Goal: Transaction & Acquisition: Purchase product/service

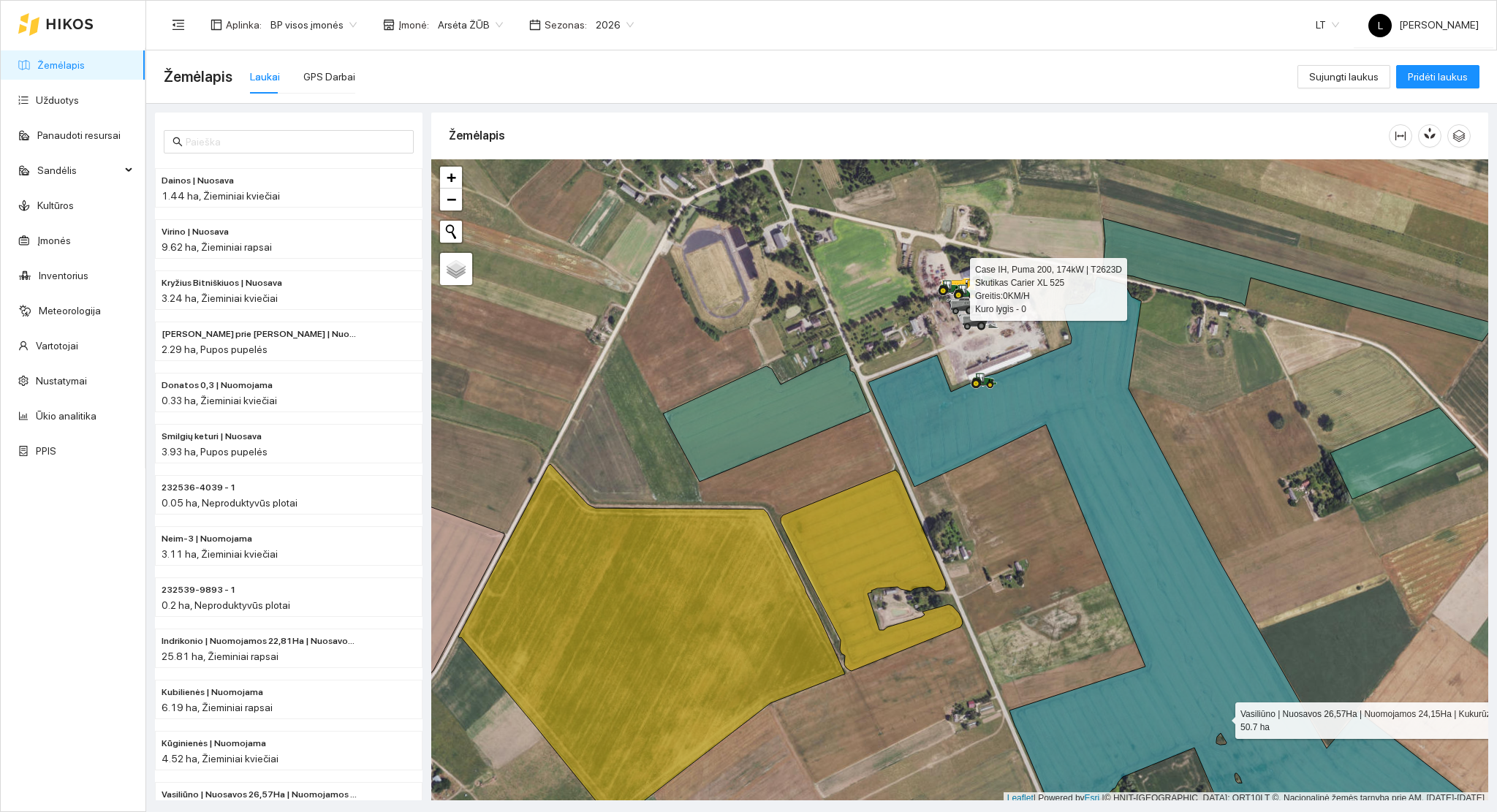
scroll to position [4, 0]
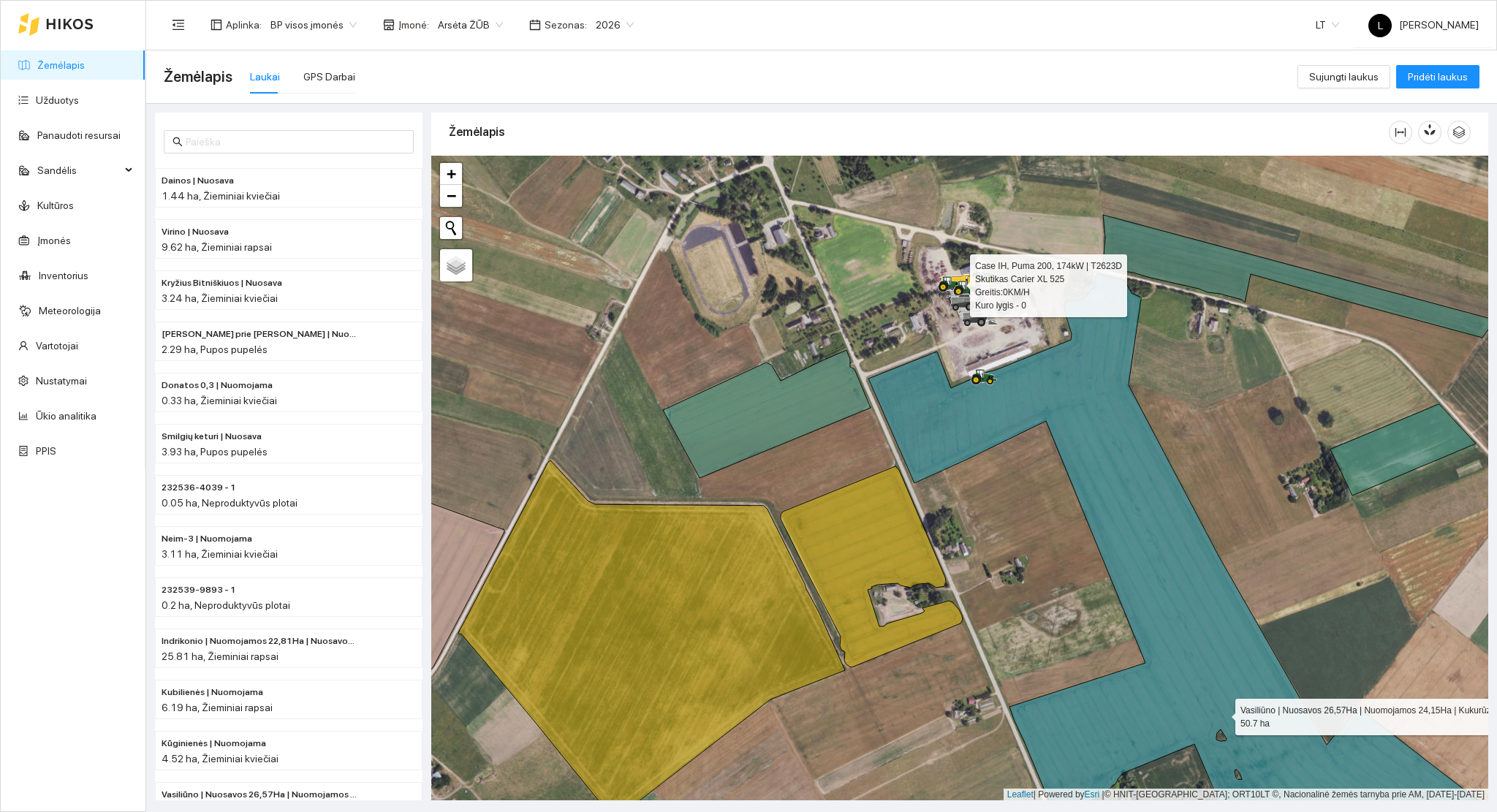
click at [59, 69] on link "Žemėlapis" at bounding box center [61, 65] width 48 height 12
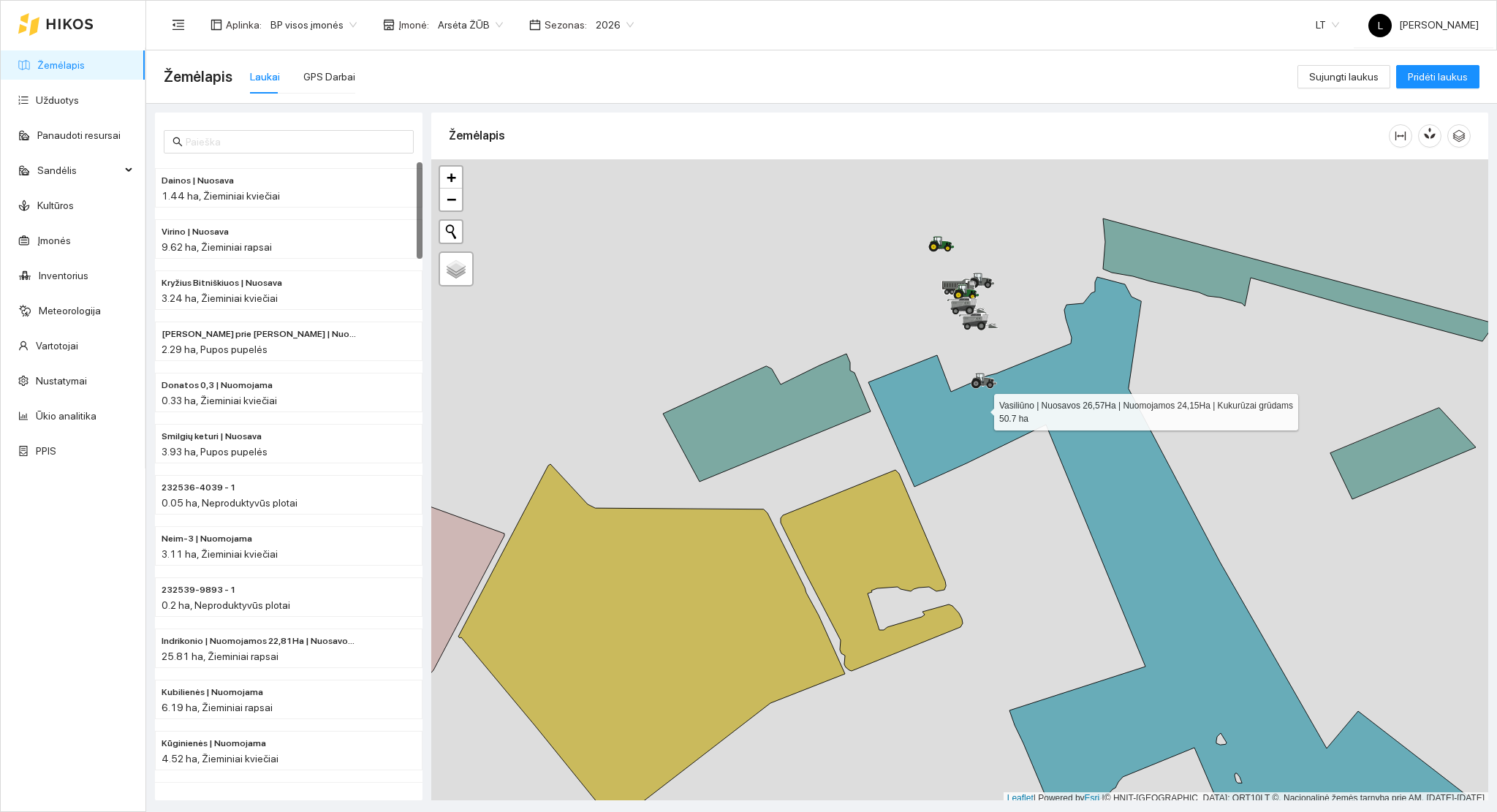
scroll to position [4, 0]
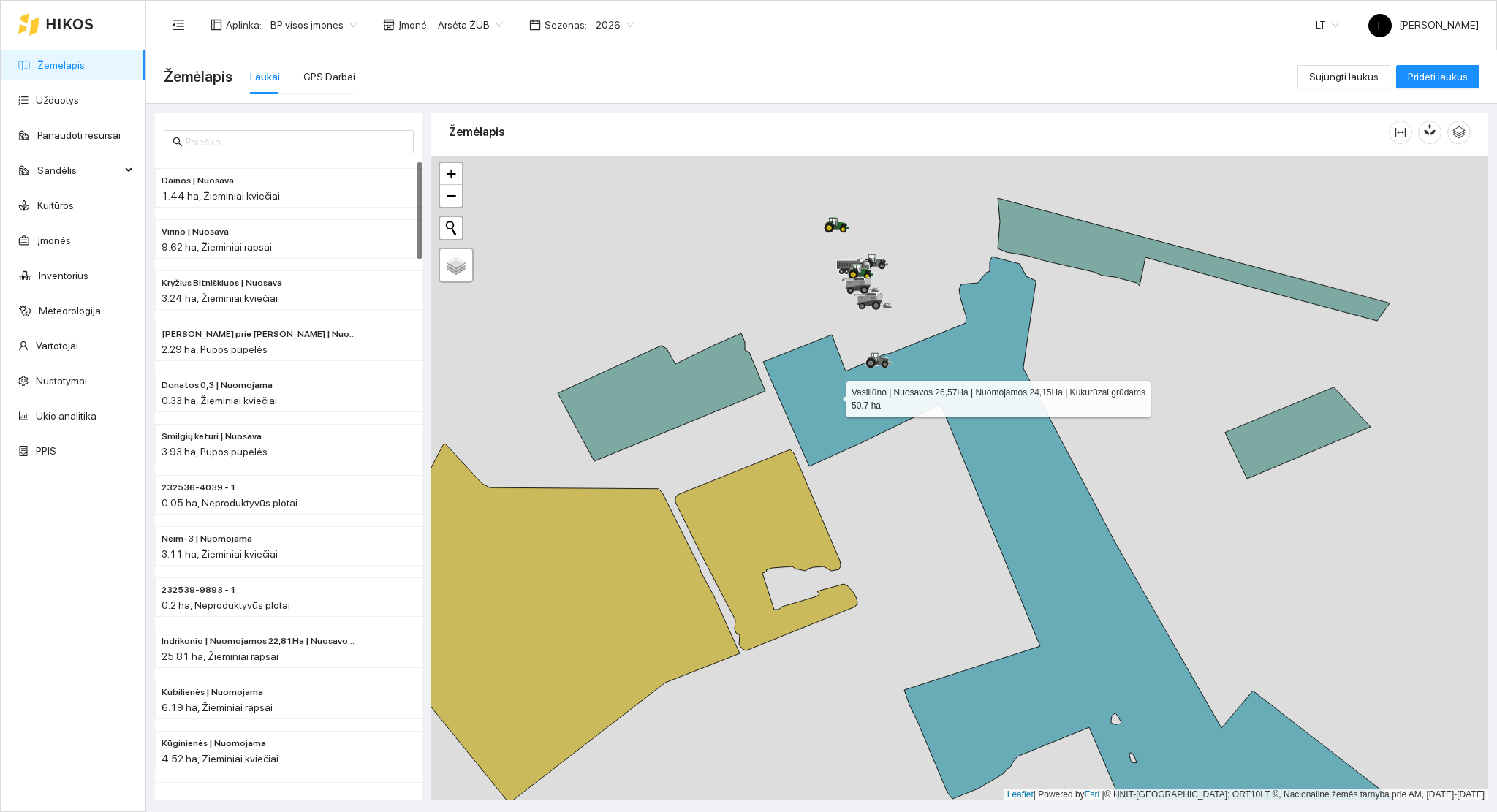
drag, startPoint x: 939, startPoint y: 413, endPoint x: 846, endPoint y: 396, distance: 94.5
click at [846, 396] on icon at bounding box center [1092, 553] width 658 height 595
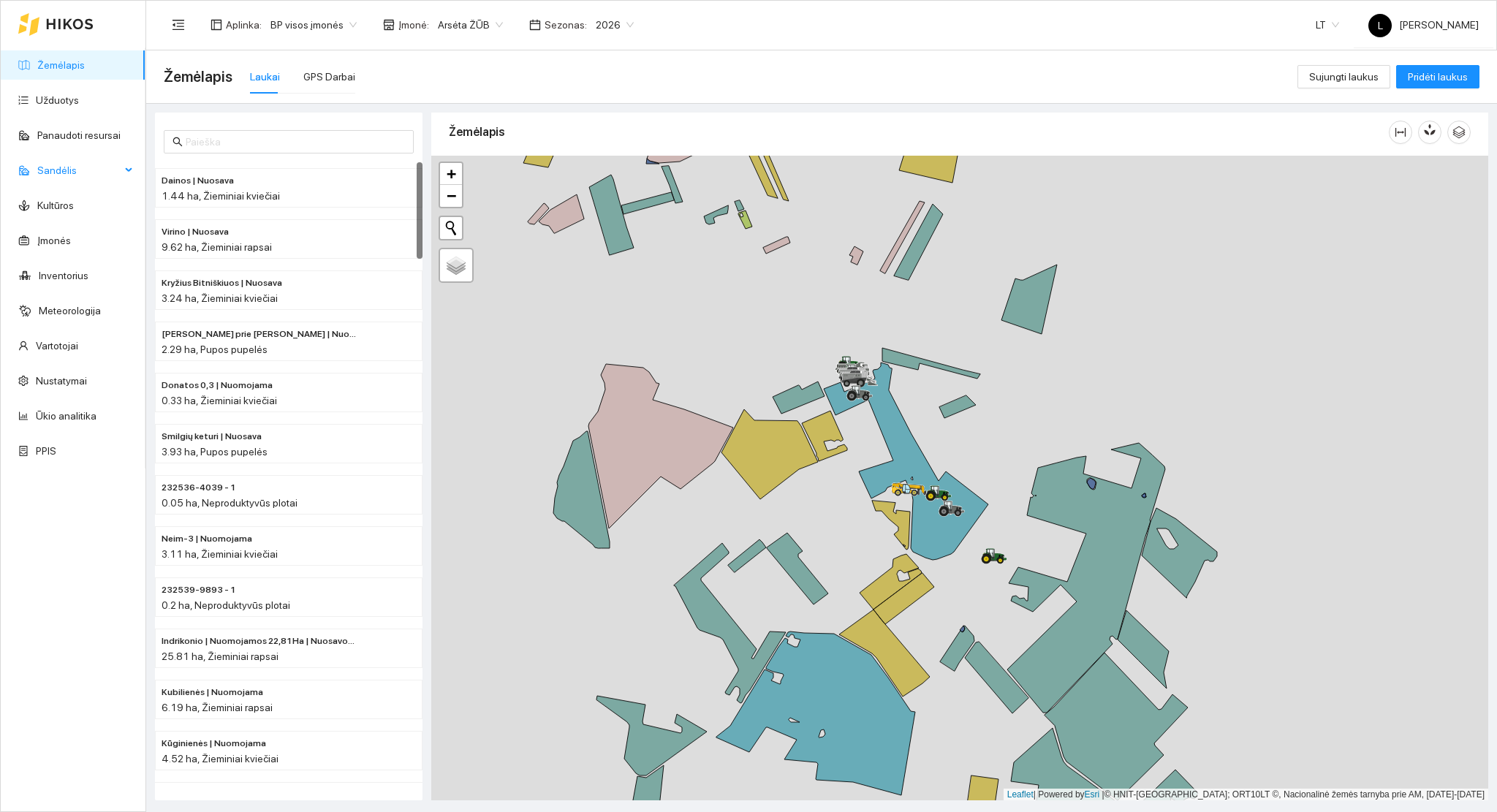
click at [79, 177] on span "Sandėlis" at bounding box center [79, 170] width 83 height 29
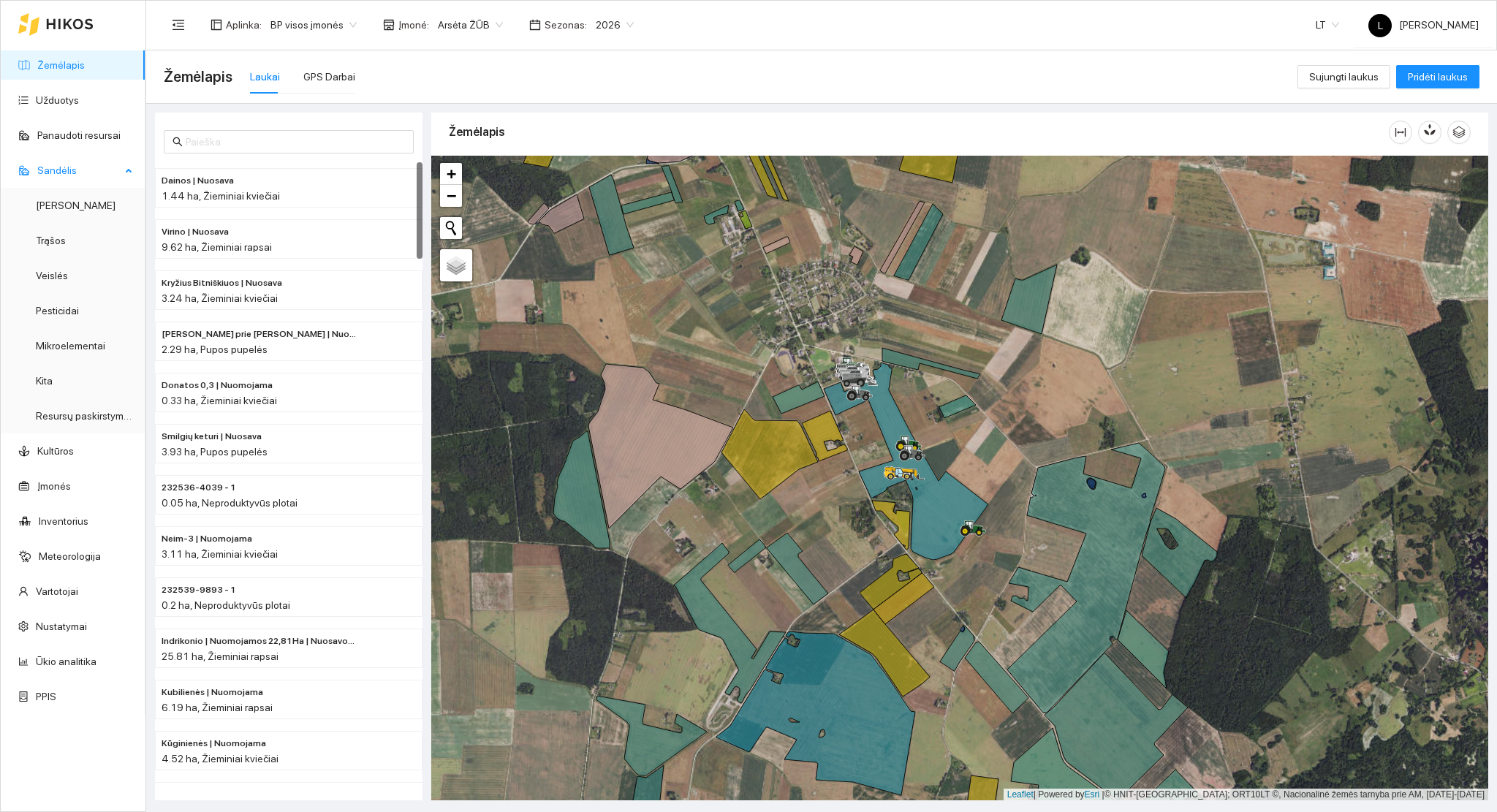
click at [103, 175] on span "Sandėlis" at bounding box center [79, 170] width 83 height 29
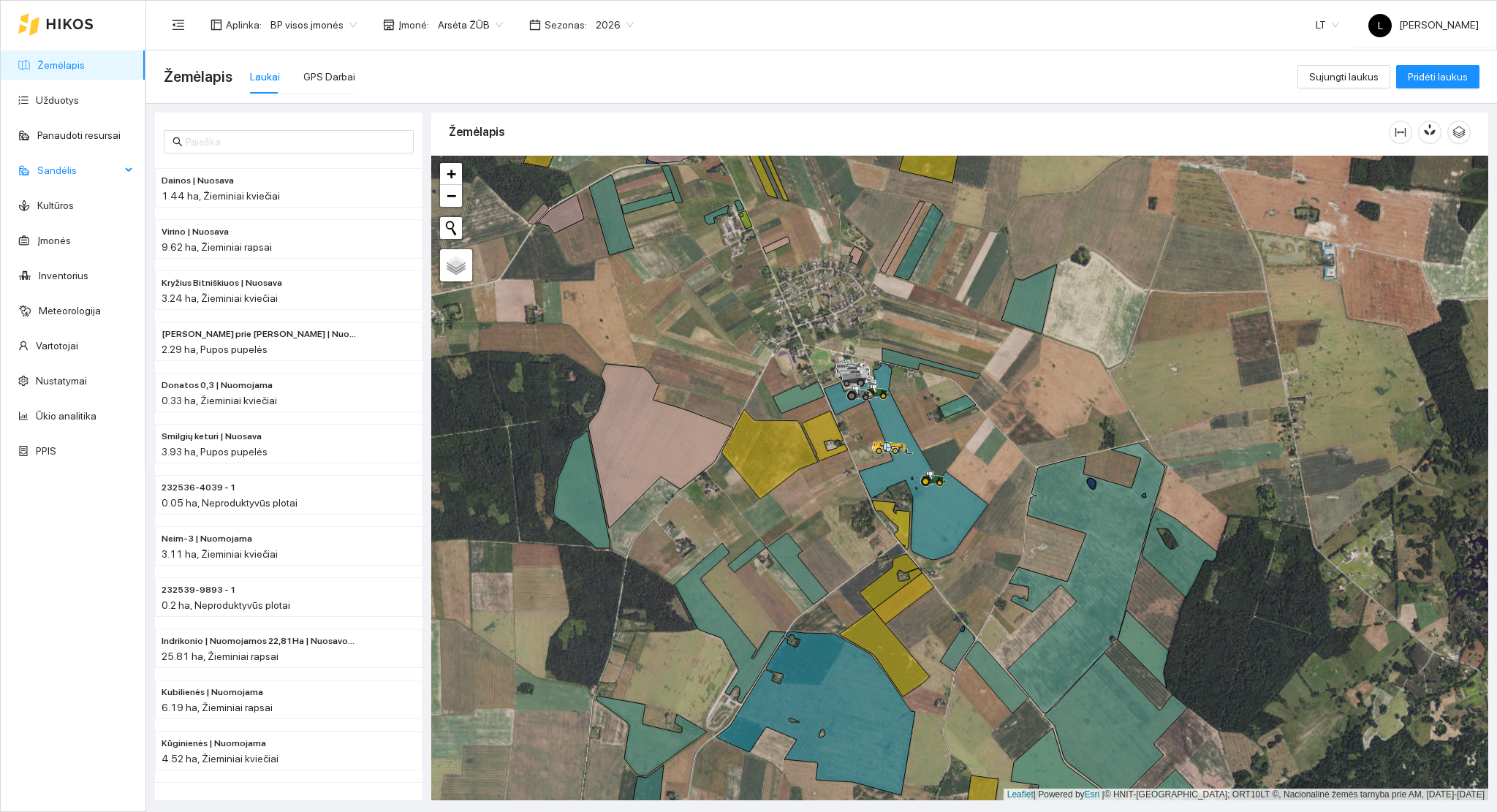
click at [83, 178] on span "Sandėlis" at bounding box center [79, 170] width 83 height 29
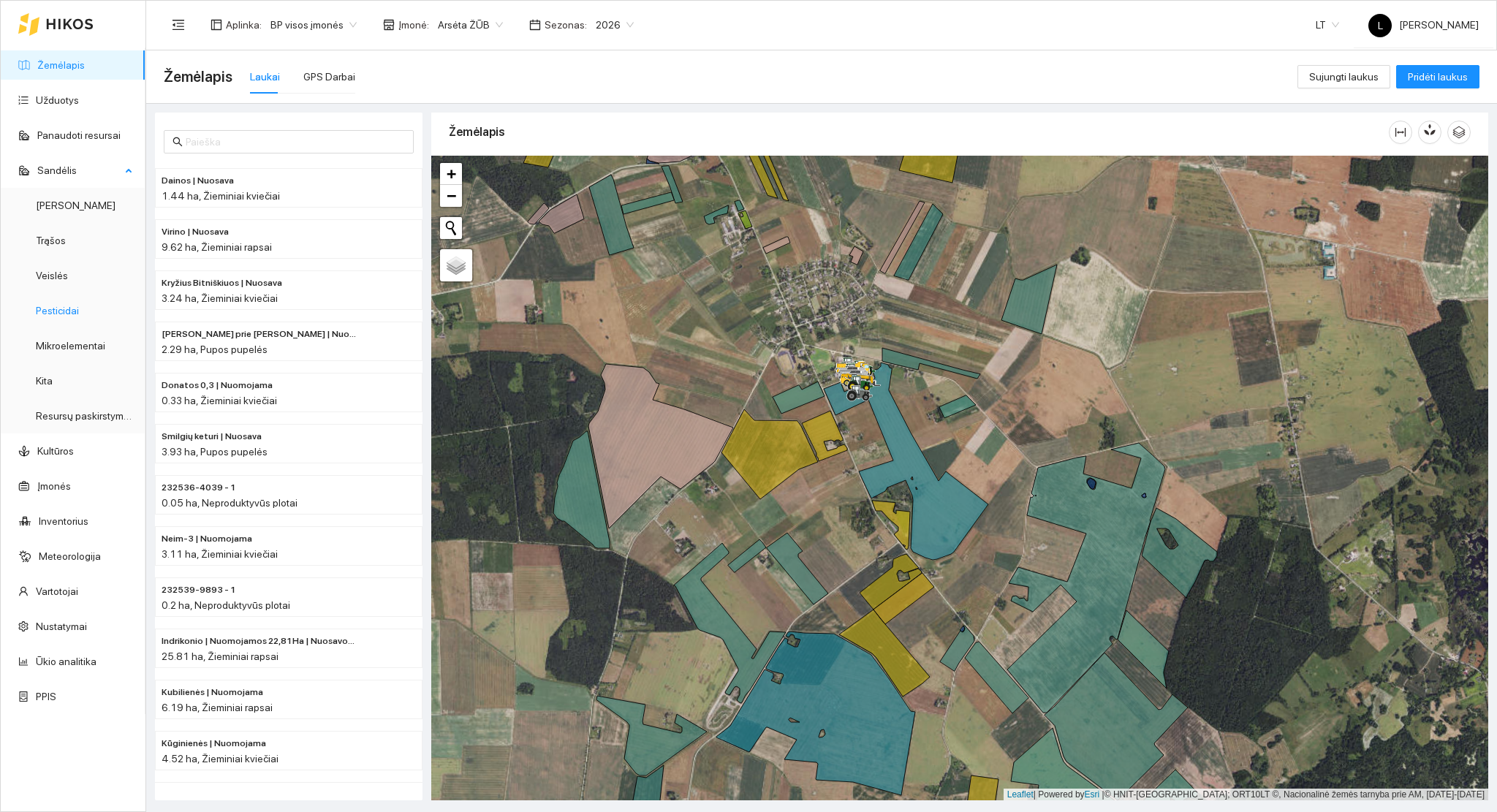
click at [69, 307] on link "Pesticidai" at bounding box center [58, 310] width 43 height 12
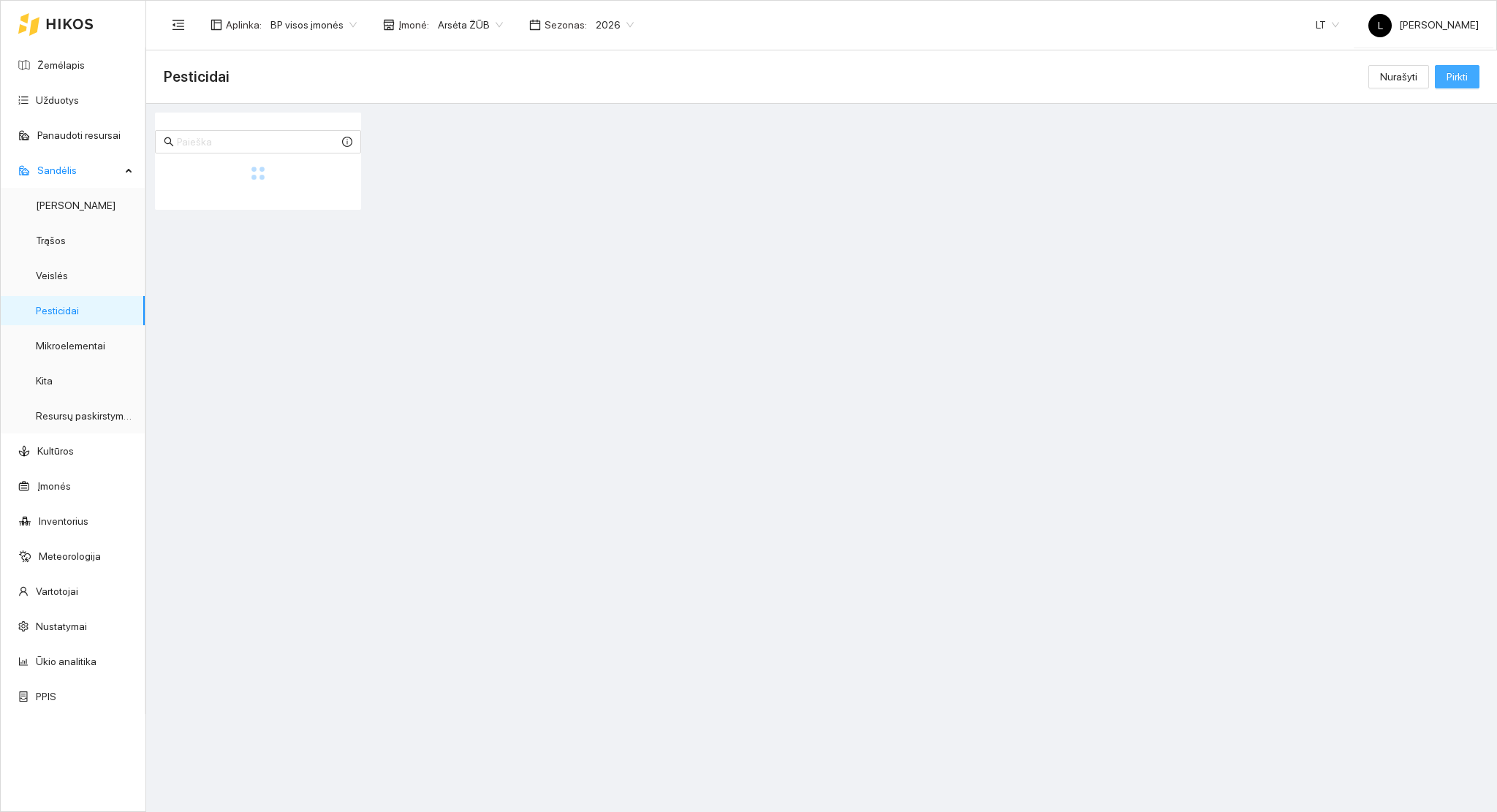
click at [1457, 79] on span "Pirkti" at bounding box center [1458, 76] width 22 height 16
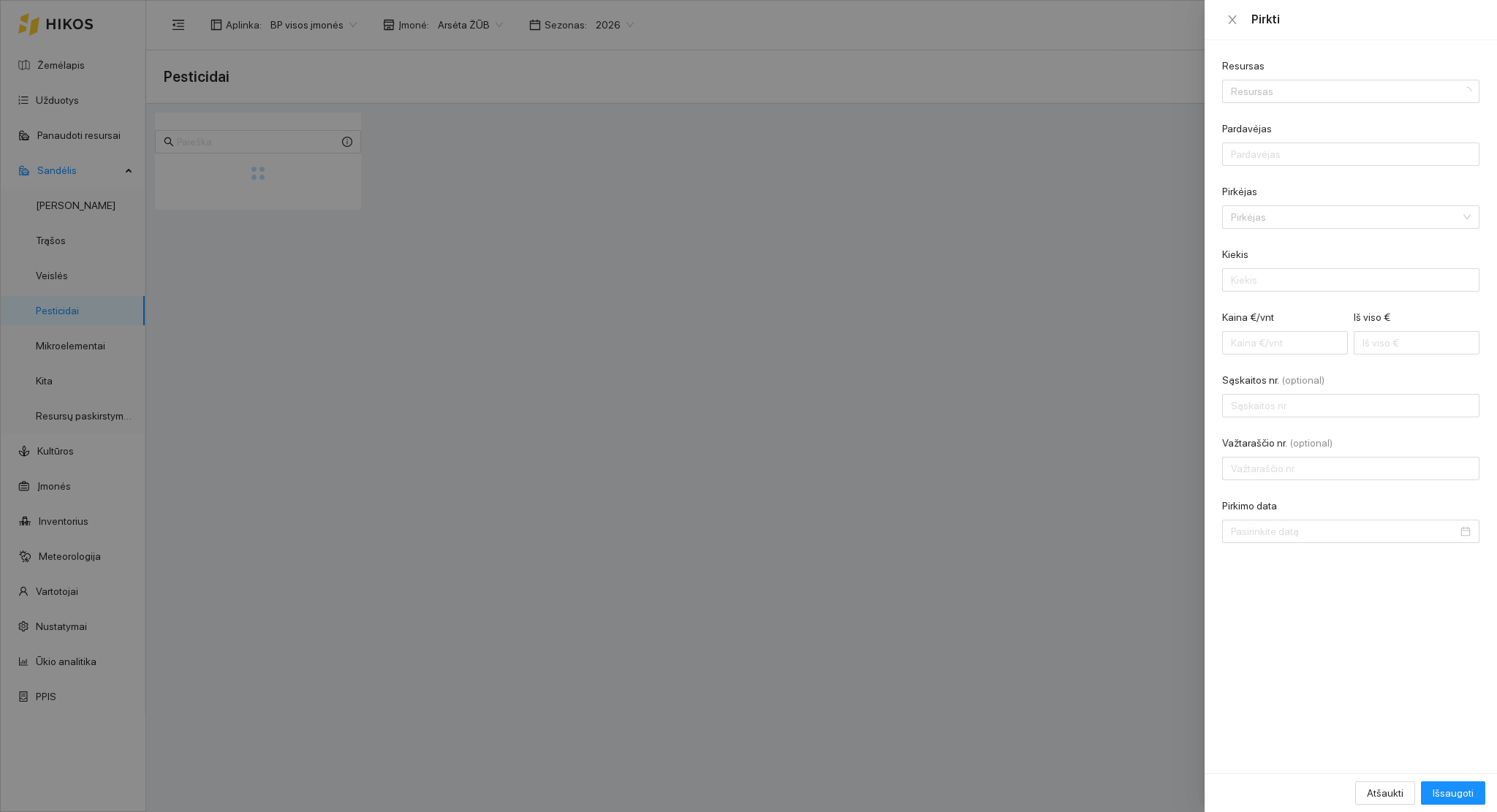
click at [1313, 74] on div "Resursas" at bounding box center [1351, 69] width 257 height 22
click at [1299, 88] on input "Resursas" at bounding box center [1346, 91] width 229 height 22
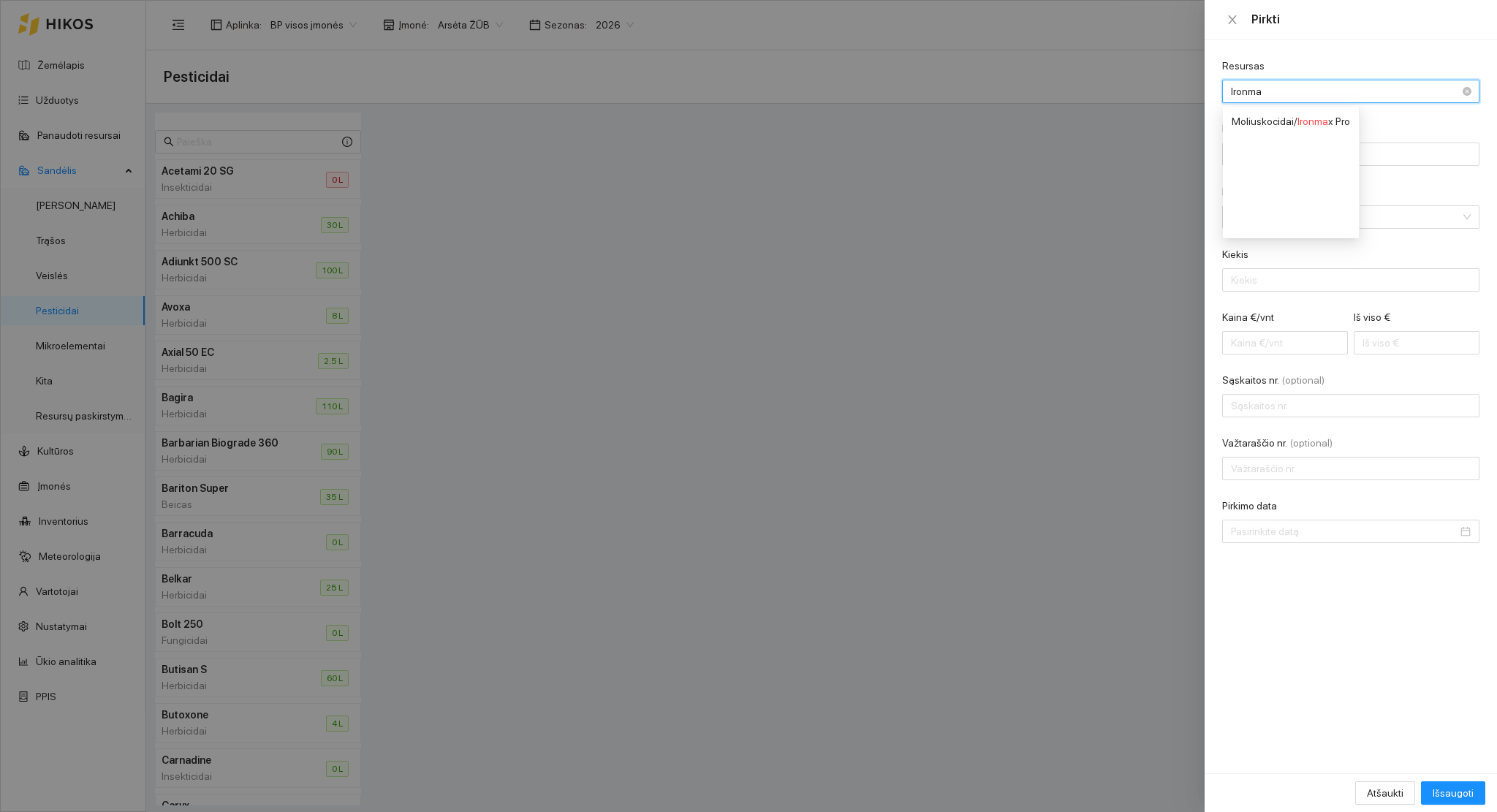
type input "Ironmax"
click at [1281, 122] on div "Moliuskocidai / Ironmax Pro" at bounding box center [1290, 121] width 116 height 16
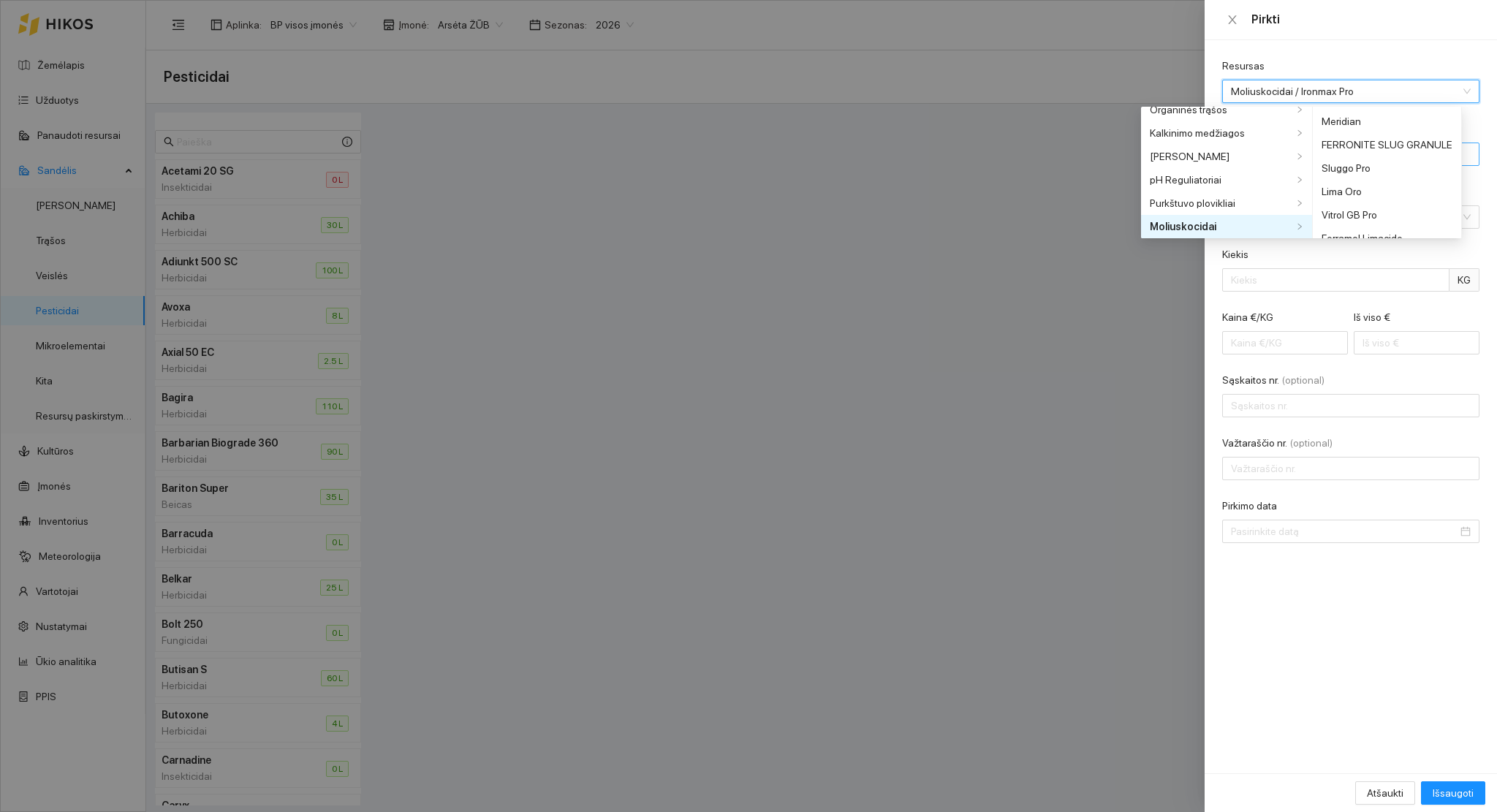
scroll to position [105, 0]
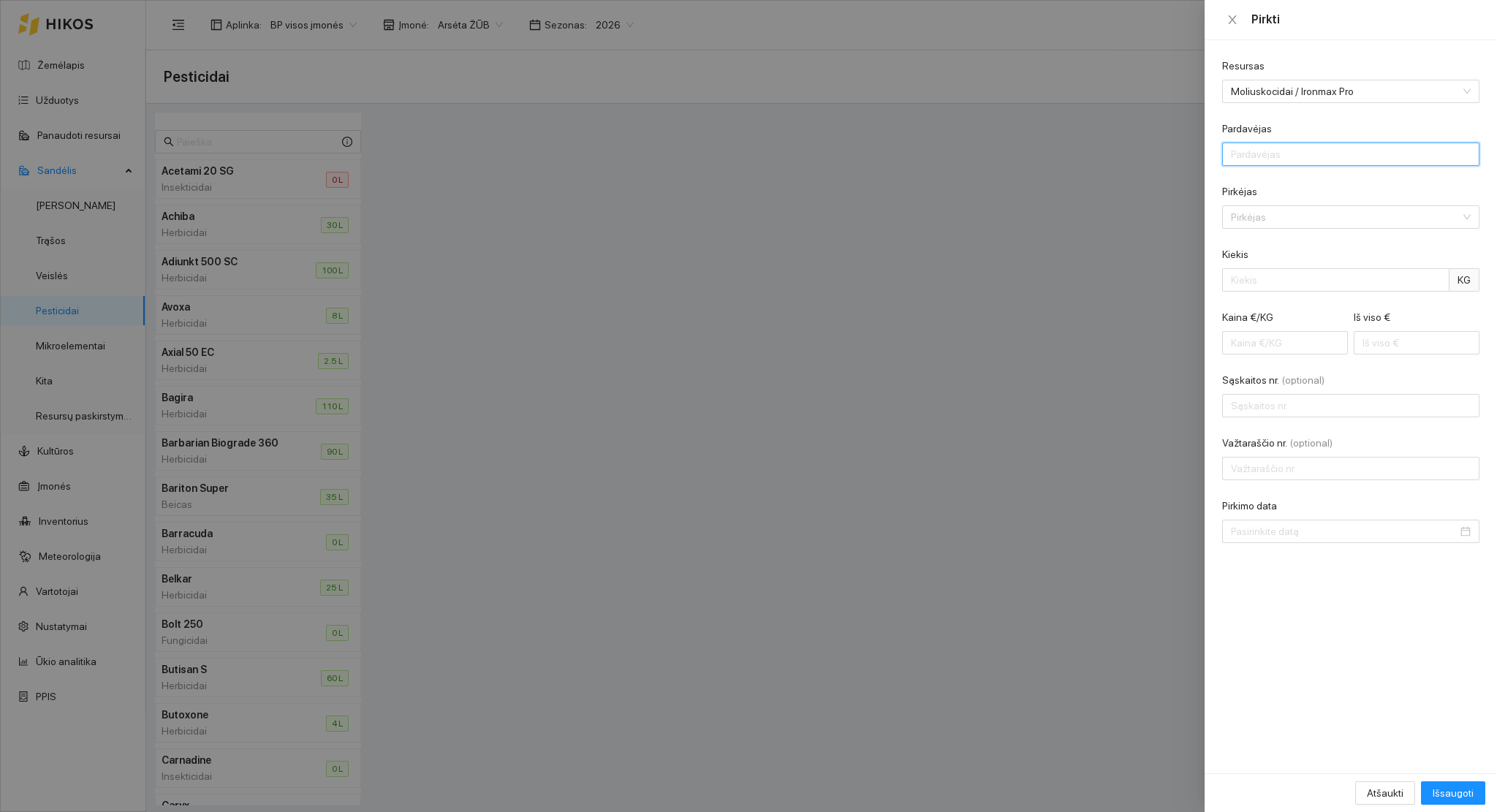
click at [1316, 155] on input "Pardavėjas" at bounding box center [1351, 154] width 257 height 23
type input "UAB "Agrokoncernas""
click at [1266, 212] on input "Pirkėjas" at bounding box center [1346, 217] width 229 height 22
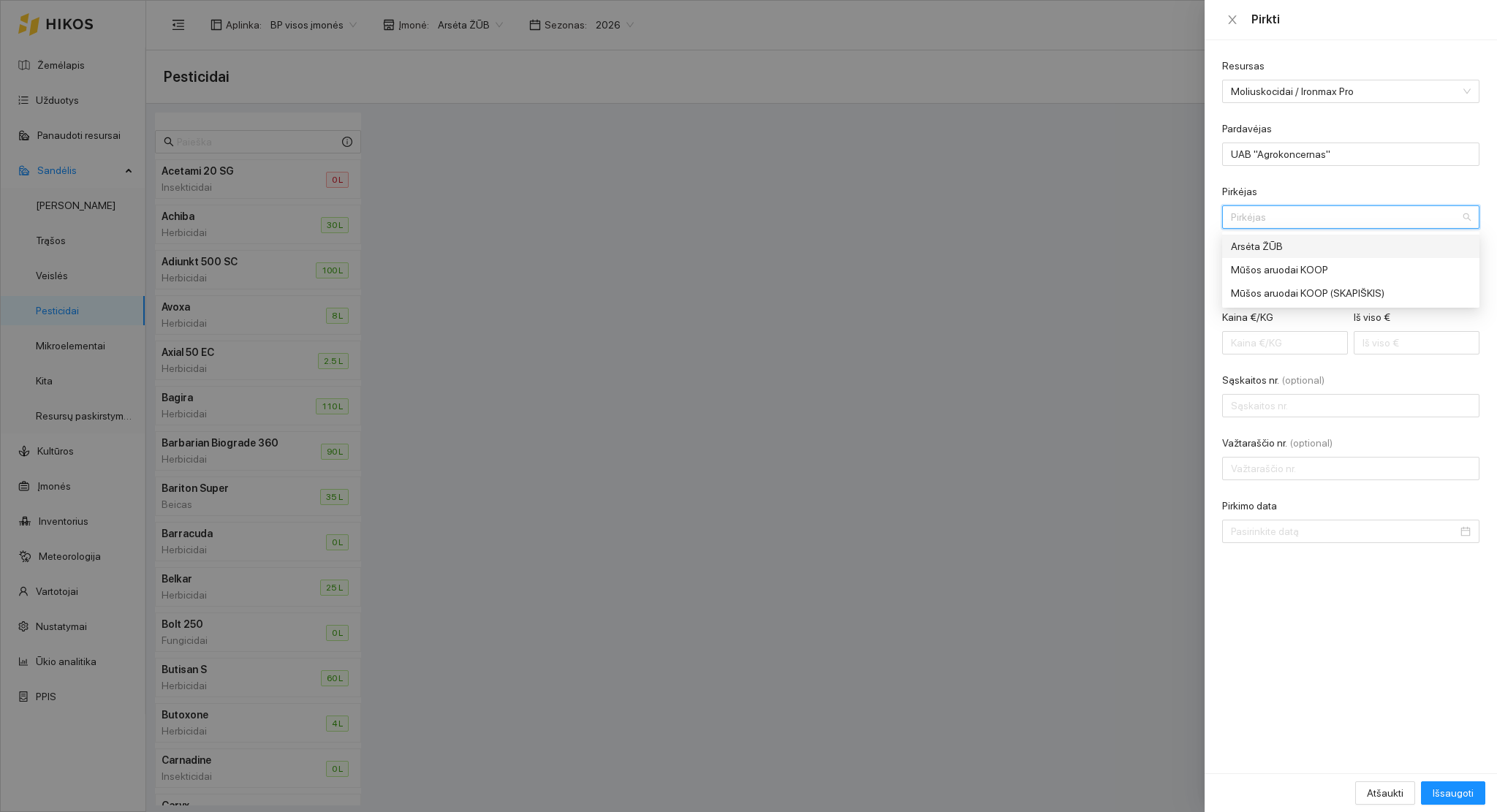
click at [1293, 245] on div "Arsėta ŽŪB" at bounding box center [1341, 246] width 219 height 16
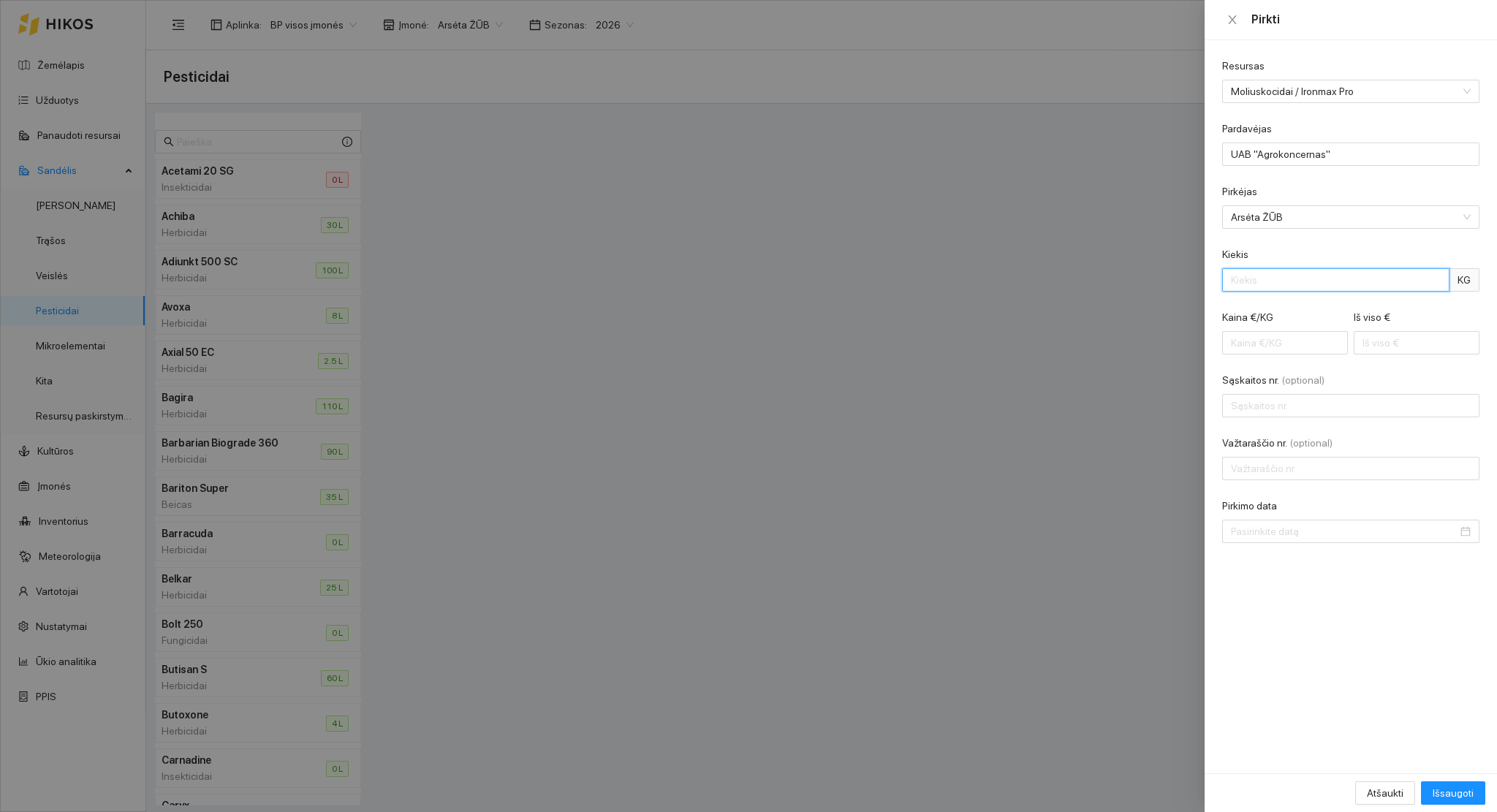
click at [1278, 283] on input "Kiekis" at bounding box center [1335, 279] width 227 height 23
type input "260"
type input "0.01"
type input "2"
type input "0.08"
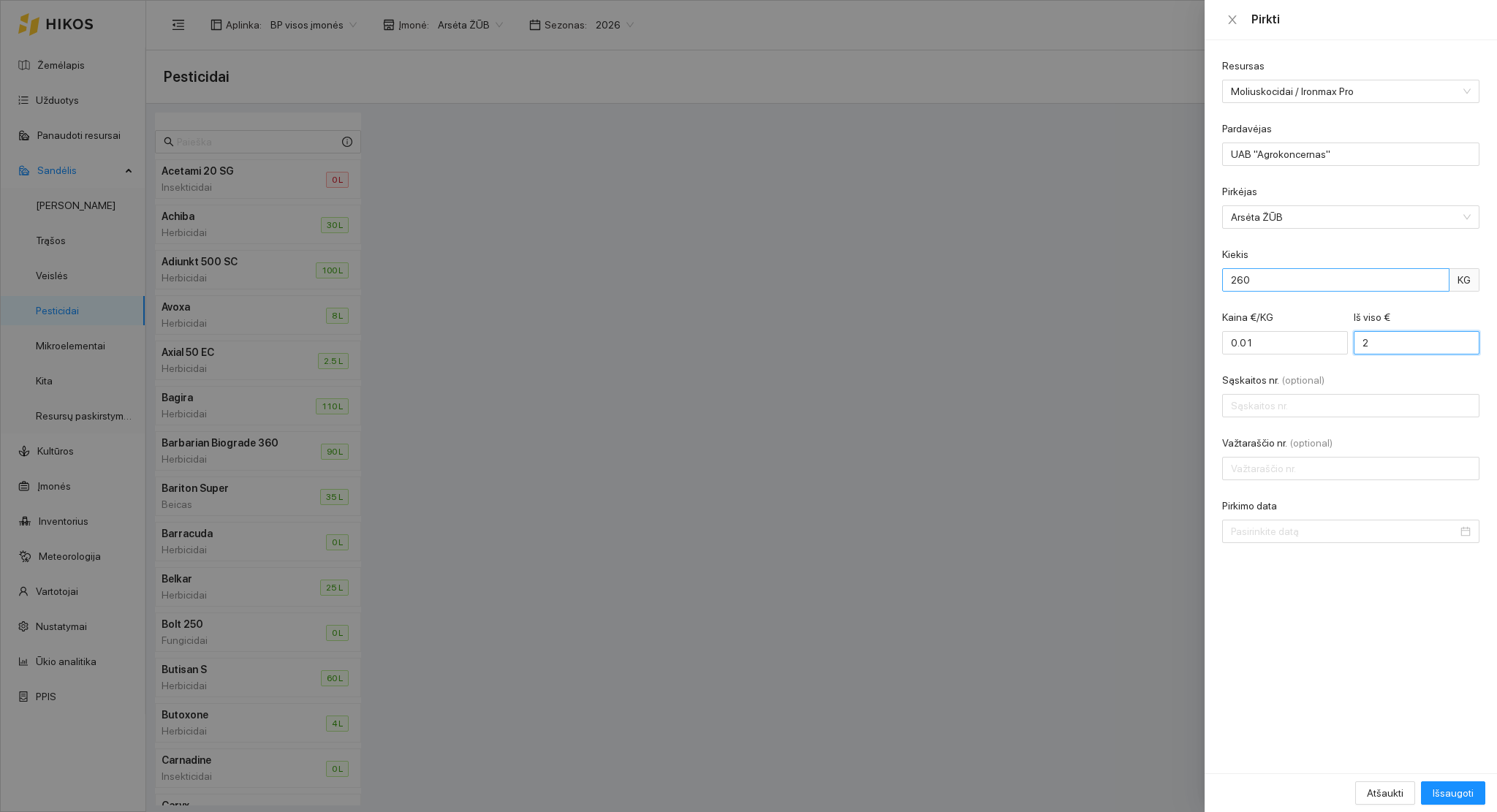
type input "20"
type input "0.79"
type input "205"
type input "7.89"
type input "2051.4"
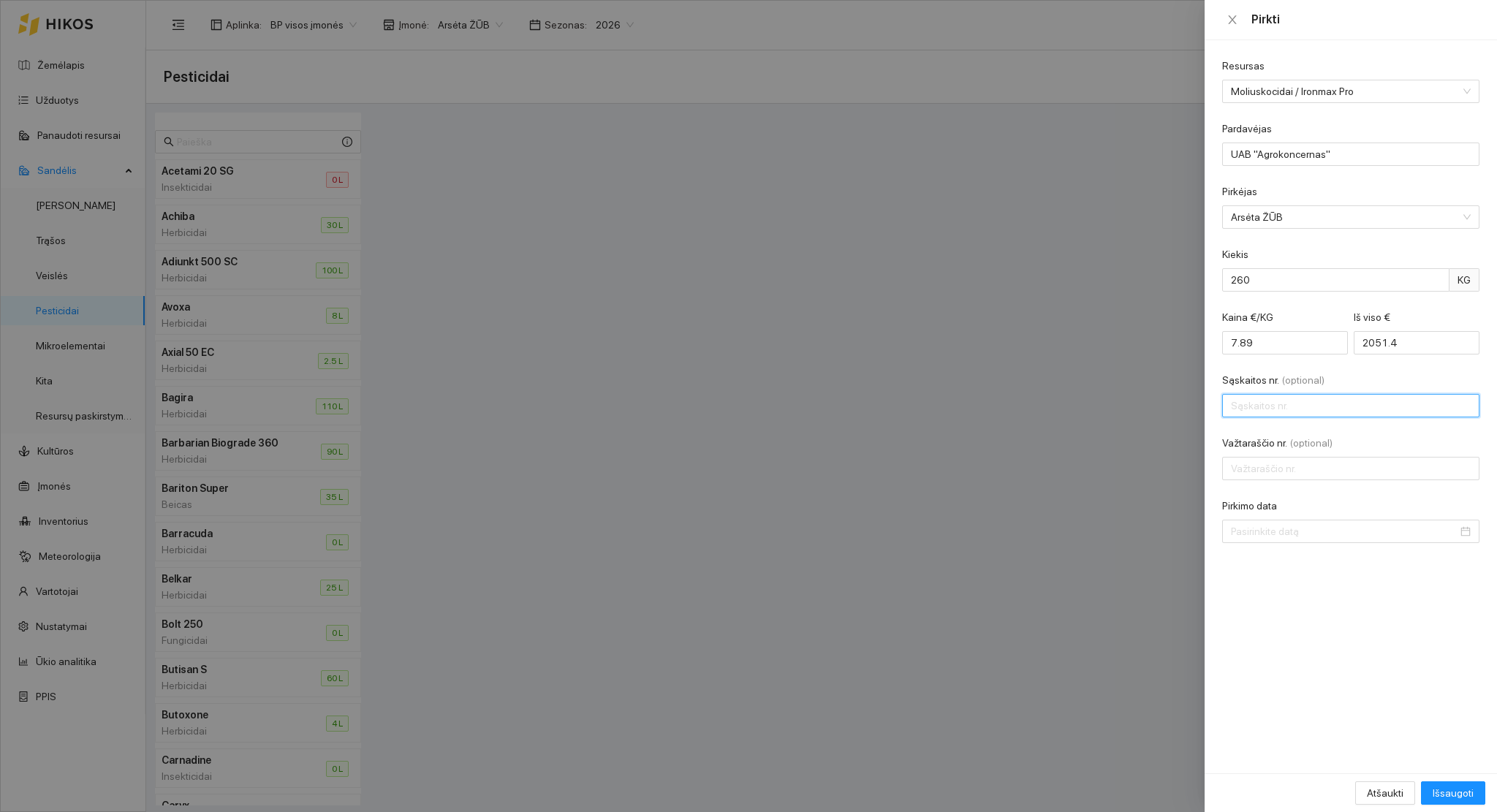
click at [1365, 395] on input "Sąskaitos nr. (optional)" at bounding box center [1351, 406] width 257 height 23
type input "AKMIC53511"
click at [1247, 461] on input "Važtaraščio nr. (optional)" at bounding box center [1351, 468] width 257 height 23
click at [1254, 550] on div "Resursas Moliuskocidai / Ironmax Pro Pardavėjas UAB "Agrokoncernas" Pirkėjas Ar…" at bounding box center [1351, 406] width 293 height 733
click at [1247, 531] on input "Pirkimo data" at bounding box center [1345, 531] width 226 height 16
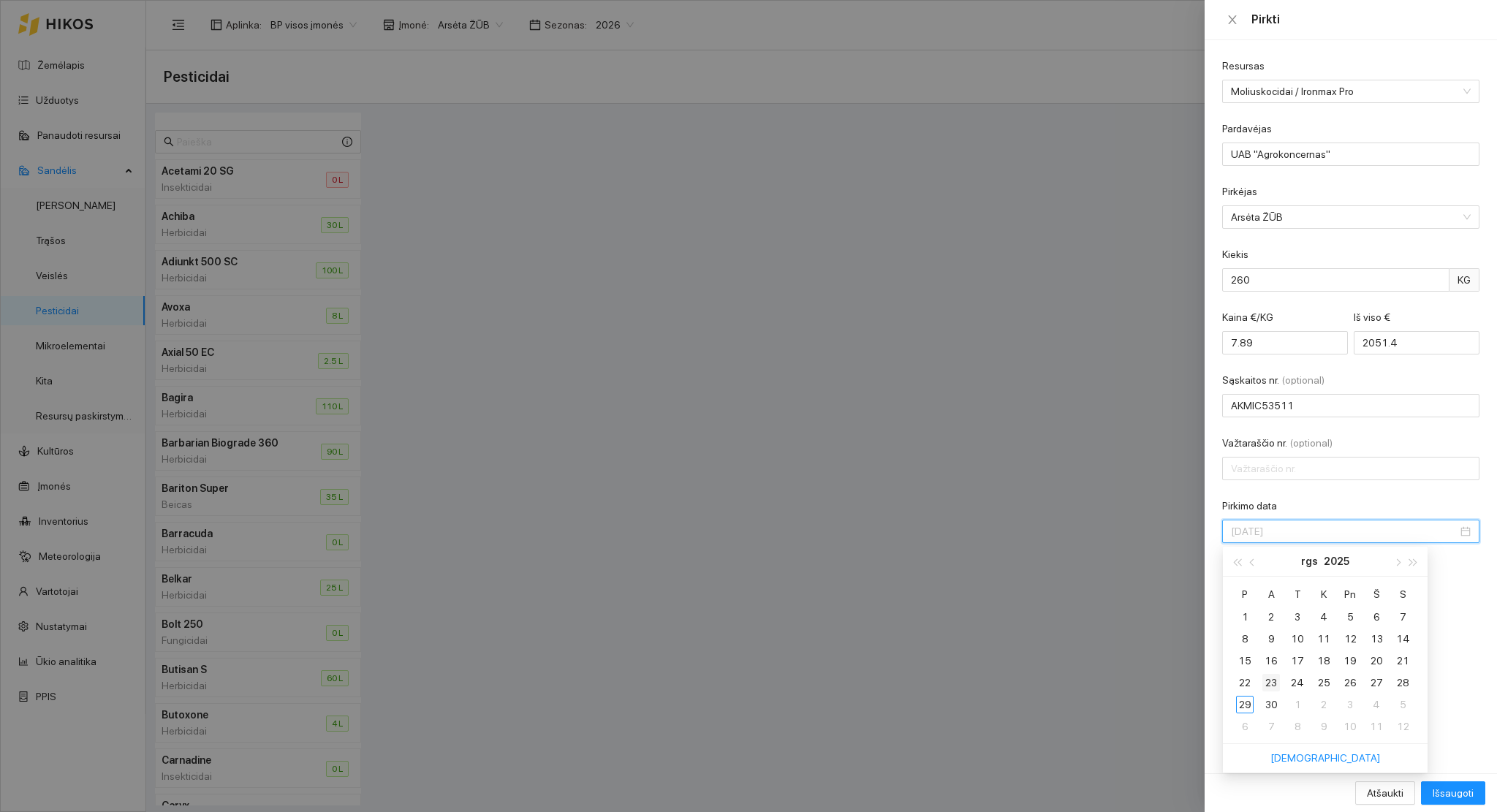
type input "2025-09-23"
click at [1268, 683] on div "23" at bounding box center [1271, 682] width 18 height 18
click at [1452, 790] on span "Išsaugoti" at bounding box center [1453, 793] width 41 height 16
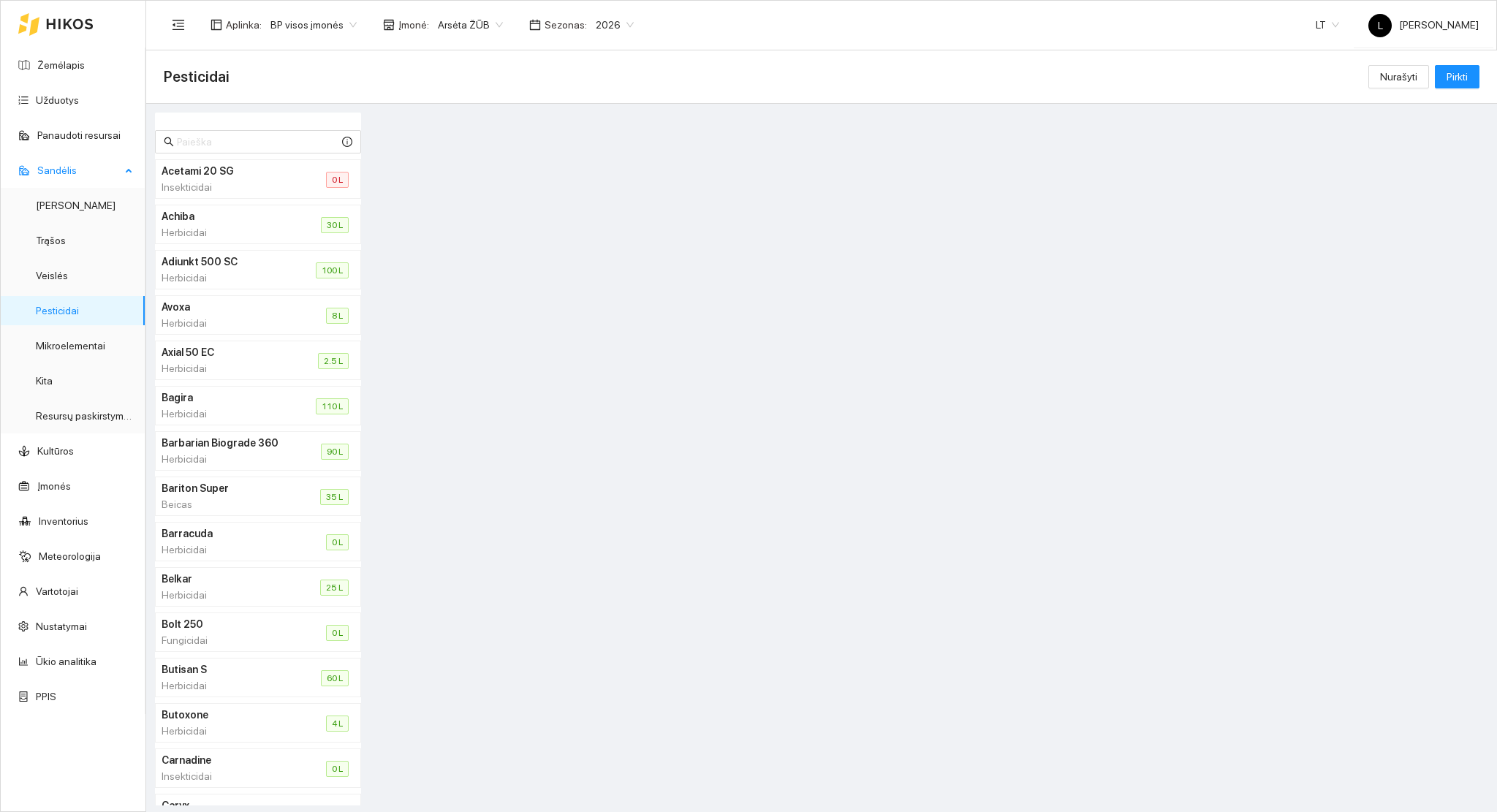
click at [51, 309] on link "Pesticidai" at bounding box center [58, 310] width 43 height 12
click at [1463, 75] on span "Pirkti" at bounding box center [1458, 76] width 22 height 16
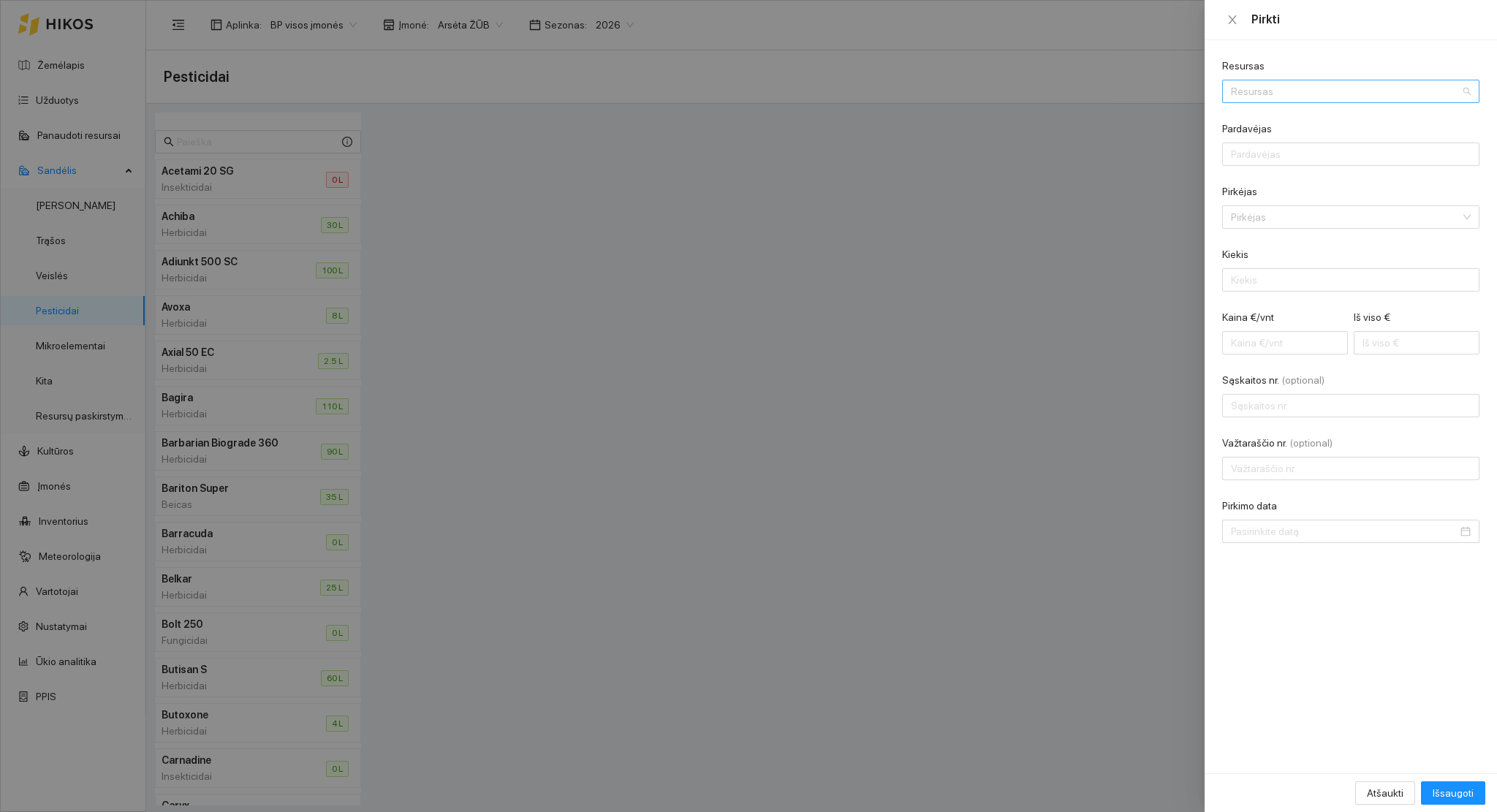
click at [1301, 86] on input "Resursas" at bounding box center [1346, 91] width 229 height 22
type input "zeatr"
click at [1361, 123] on div "Mikroelementinės trąšos / YaraVita ZEATR EL" at bounding box center [1329, 121] width 194 height 16
click at [1298, 152] on input "Pardavėjas" at bounding box center [1351, 154] width 257 height 23
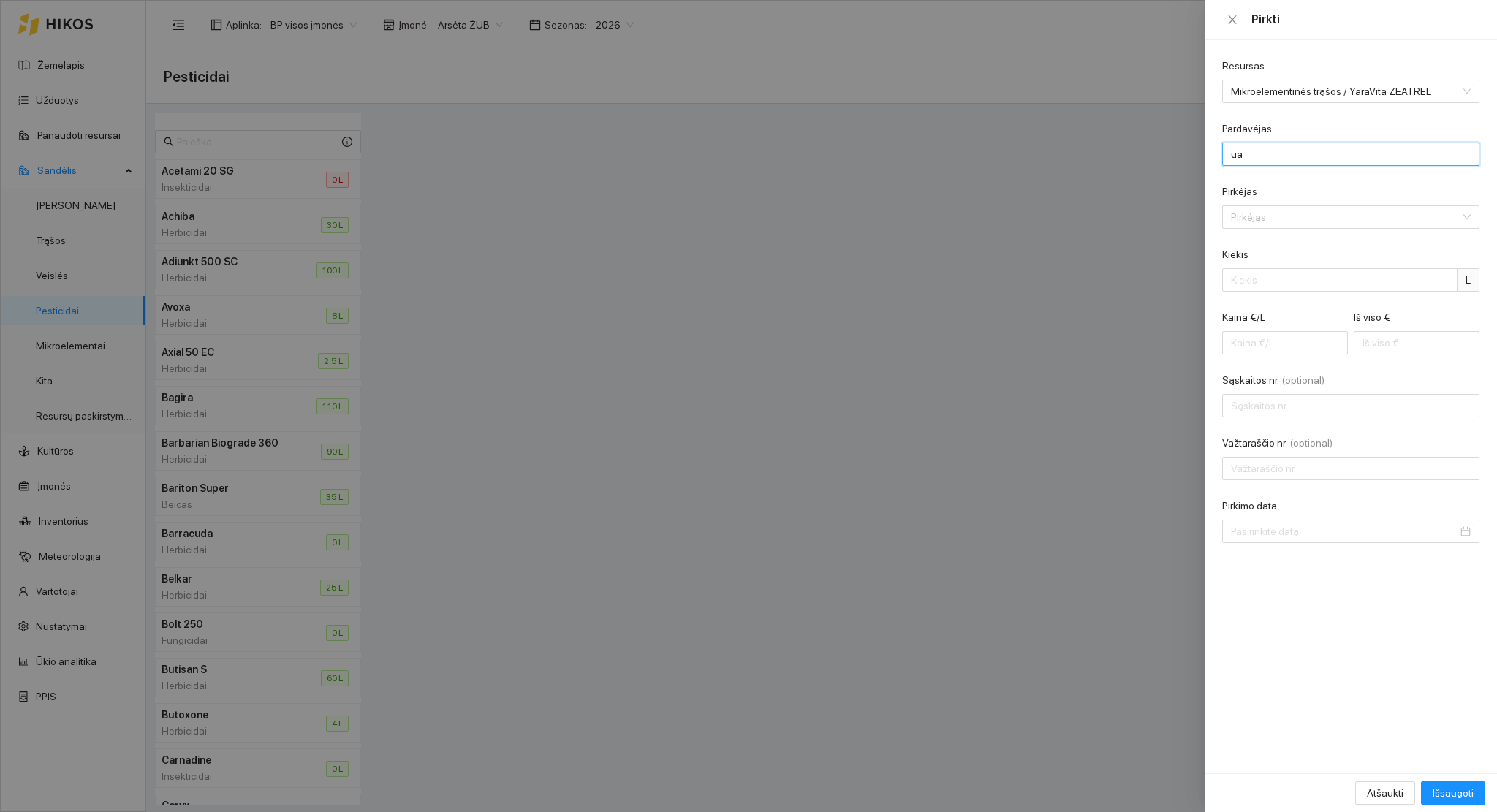
type input "UAB "Baltic Agro""
click at [1264, 216] on input "Pirkėjas" at bounding box center [1346, 217] width 229 height 22
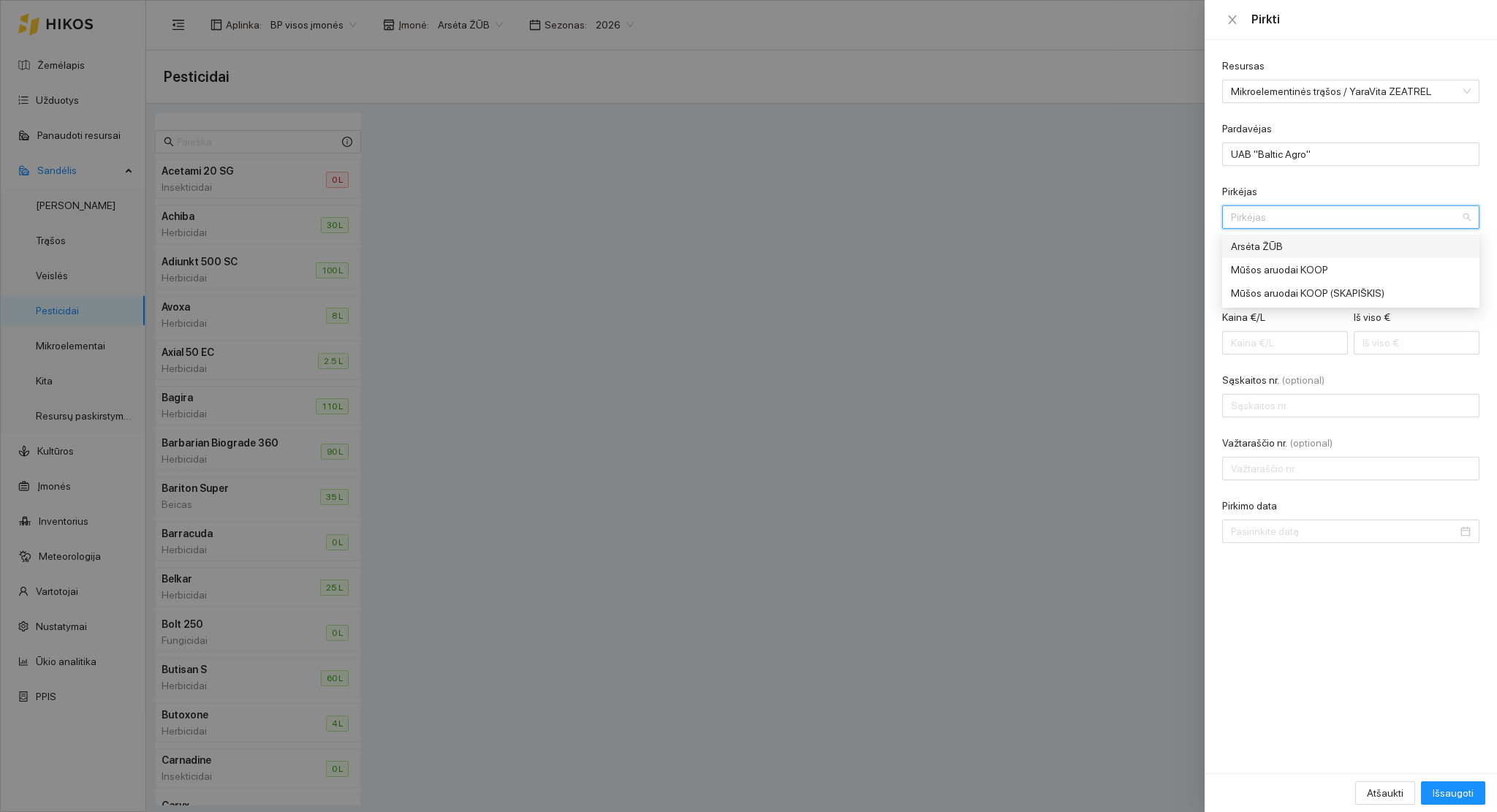
click at [1310, 251] on div "Arsėta ŽŪB" at bounding box center [1341, 246] width 219 height 16
click at [1266, 275] on input "Kiekis" at bounding box center [1340, 279] width 236 height 23
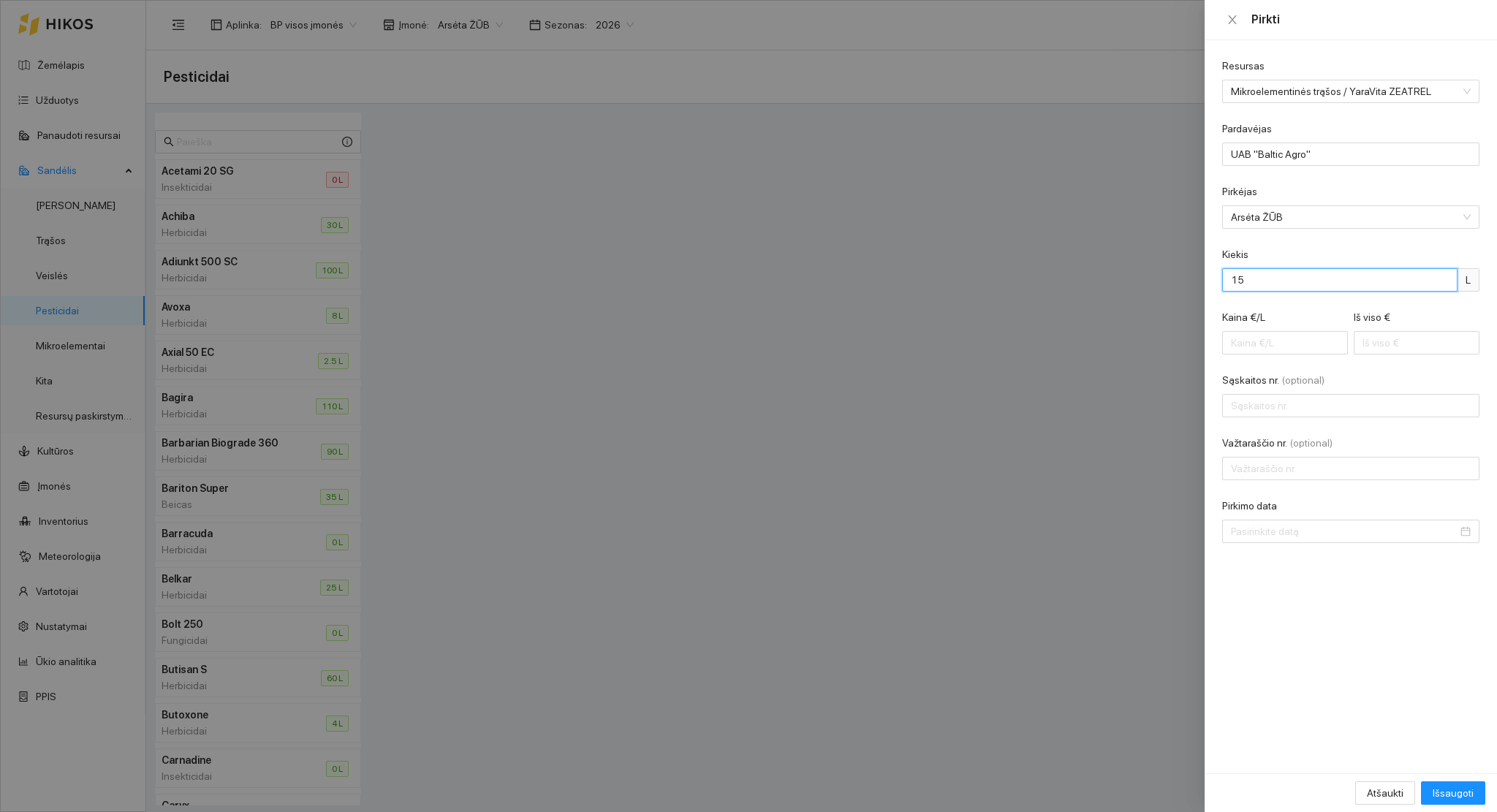
type input "15"
type input "0.60"
type input "9"
type input "6.00"
type input "90"
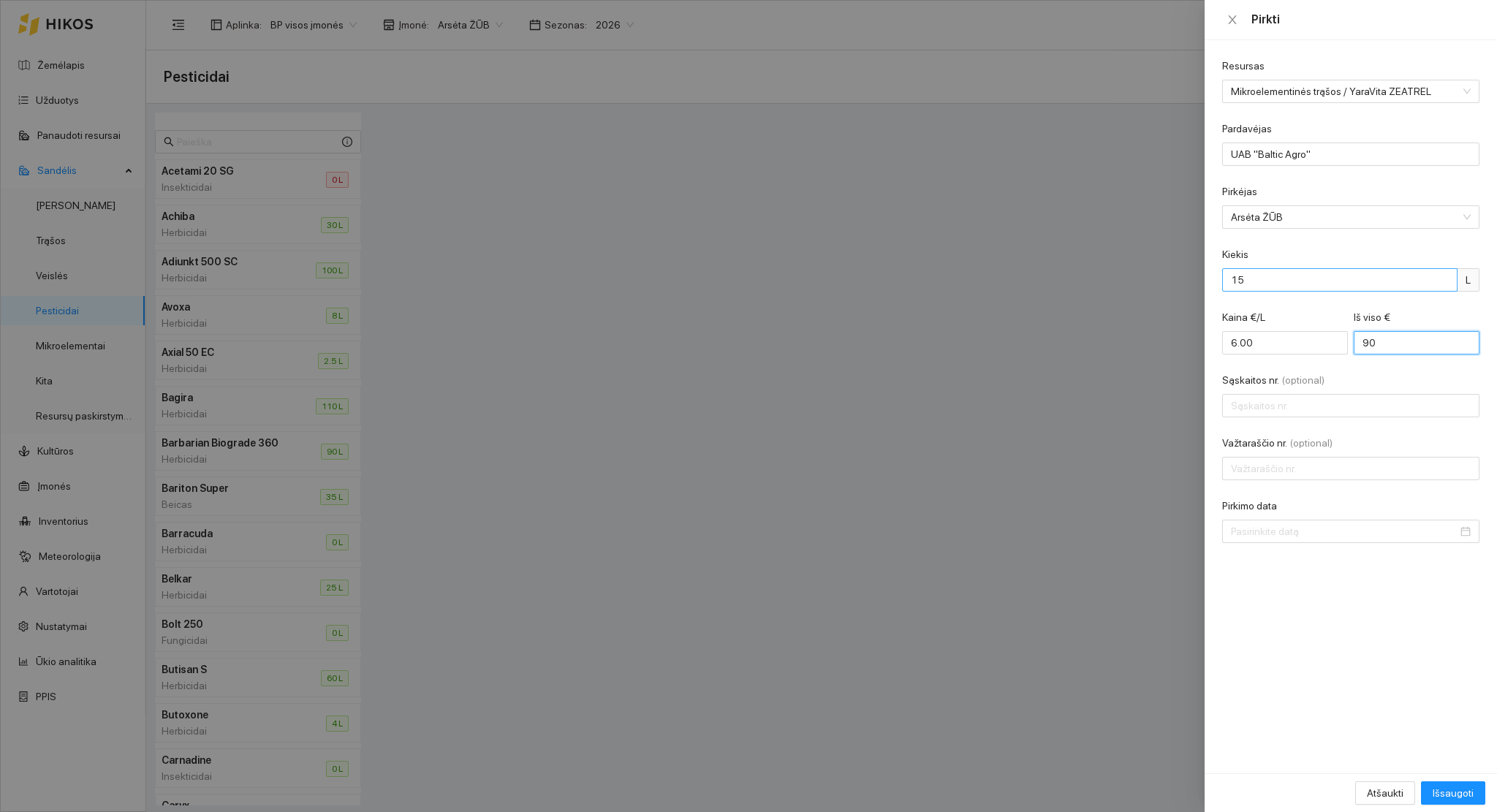
type input "60.00"
type input "900"
type input "SS766360"
type input "BA1147318"
click at [1311, 530] on input "Pirkimo data" at bounding box center [1345, 531] width 226 height 16
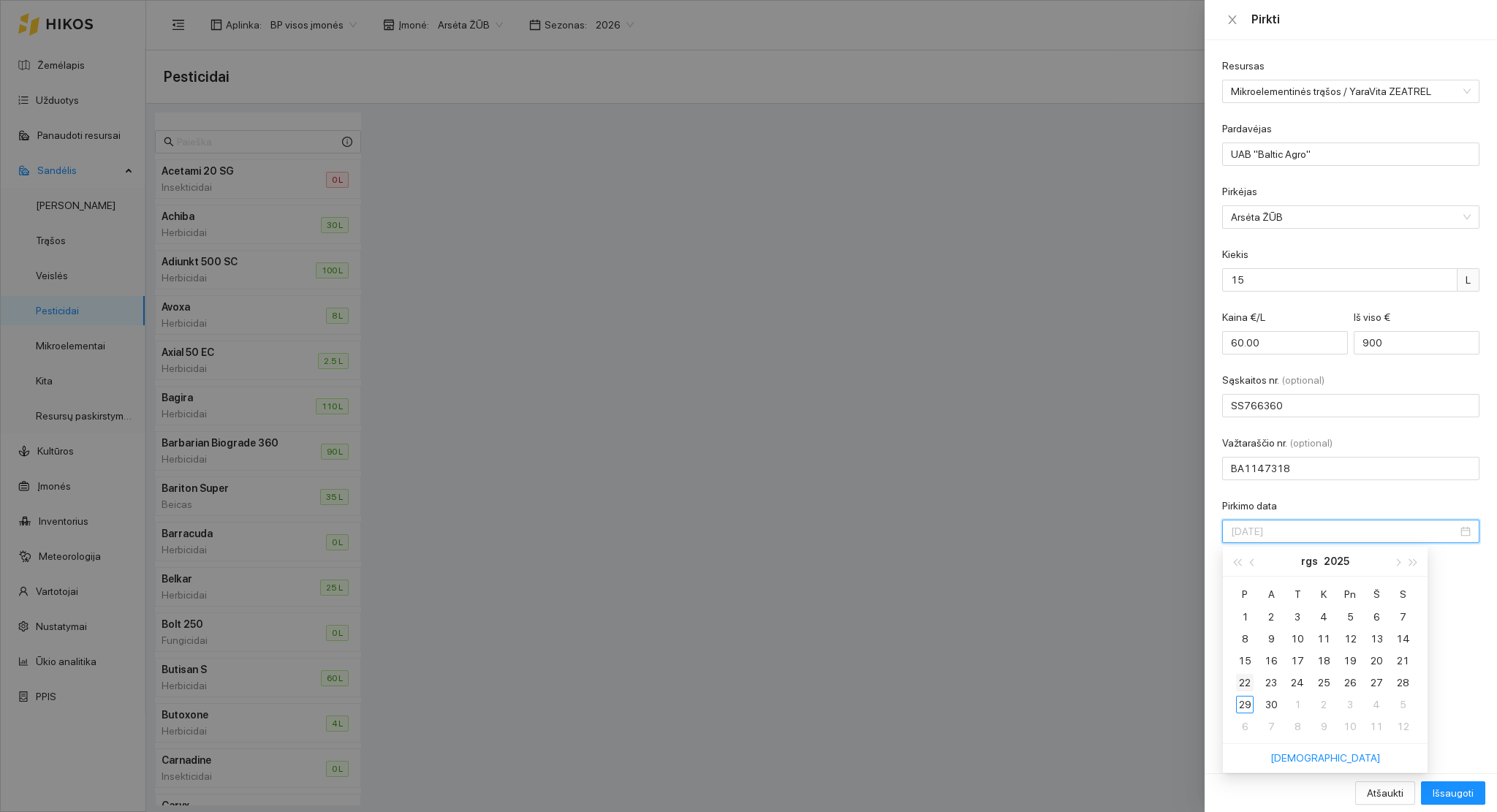
type input "2025-09-22"
click at [1245, 680] on div "22" at bounding box center [1244, 682] width 18 height 18
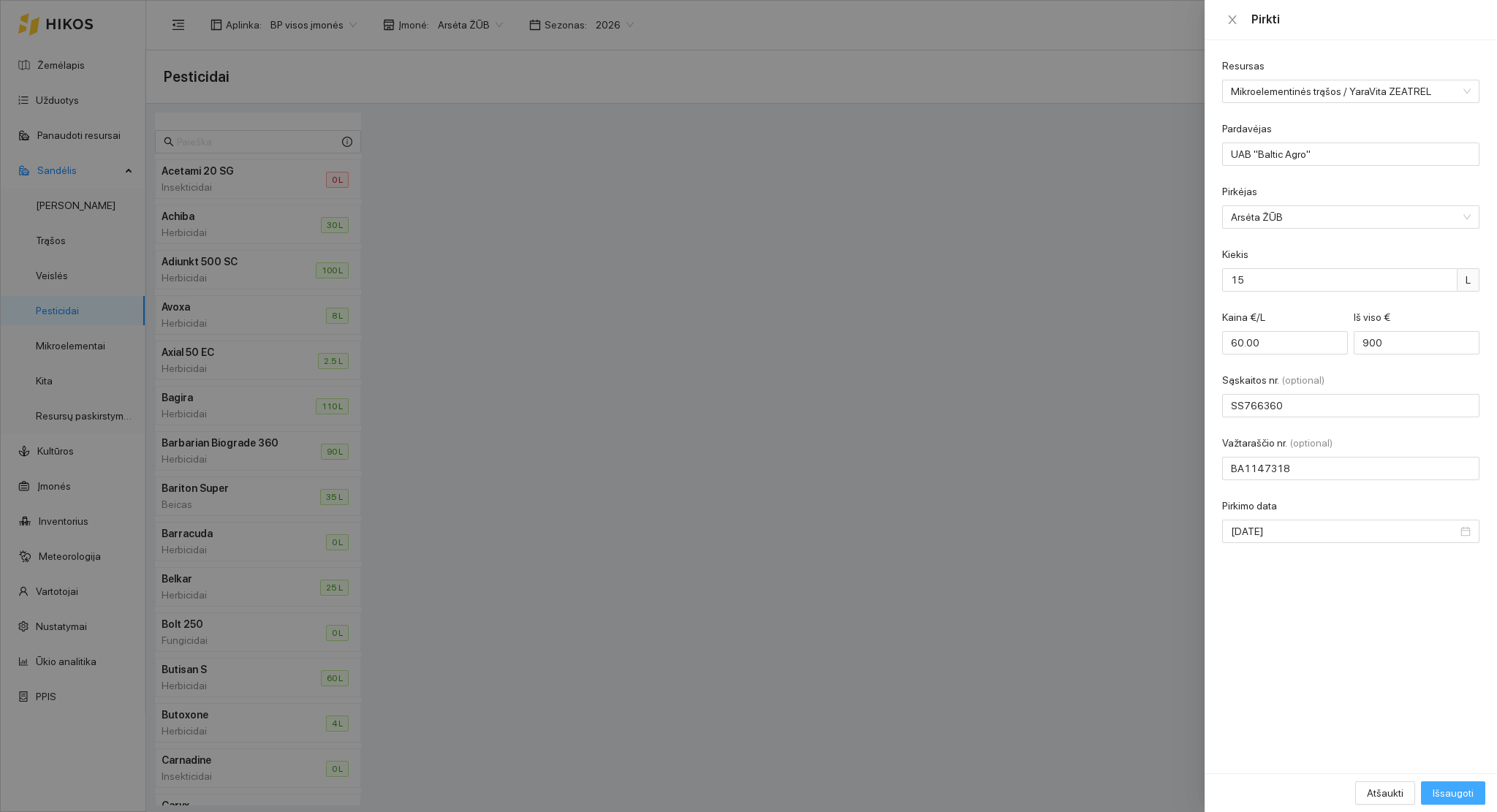
click at [1448, 792] on span "Išsaugoti" at bounding box center [1453, 793] width 41 height 16
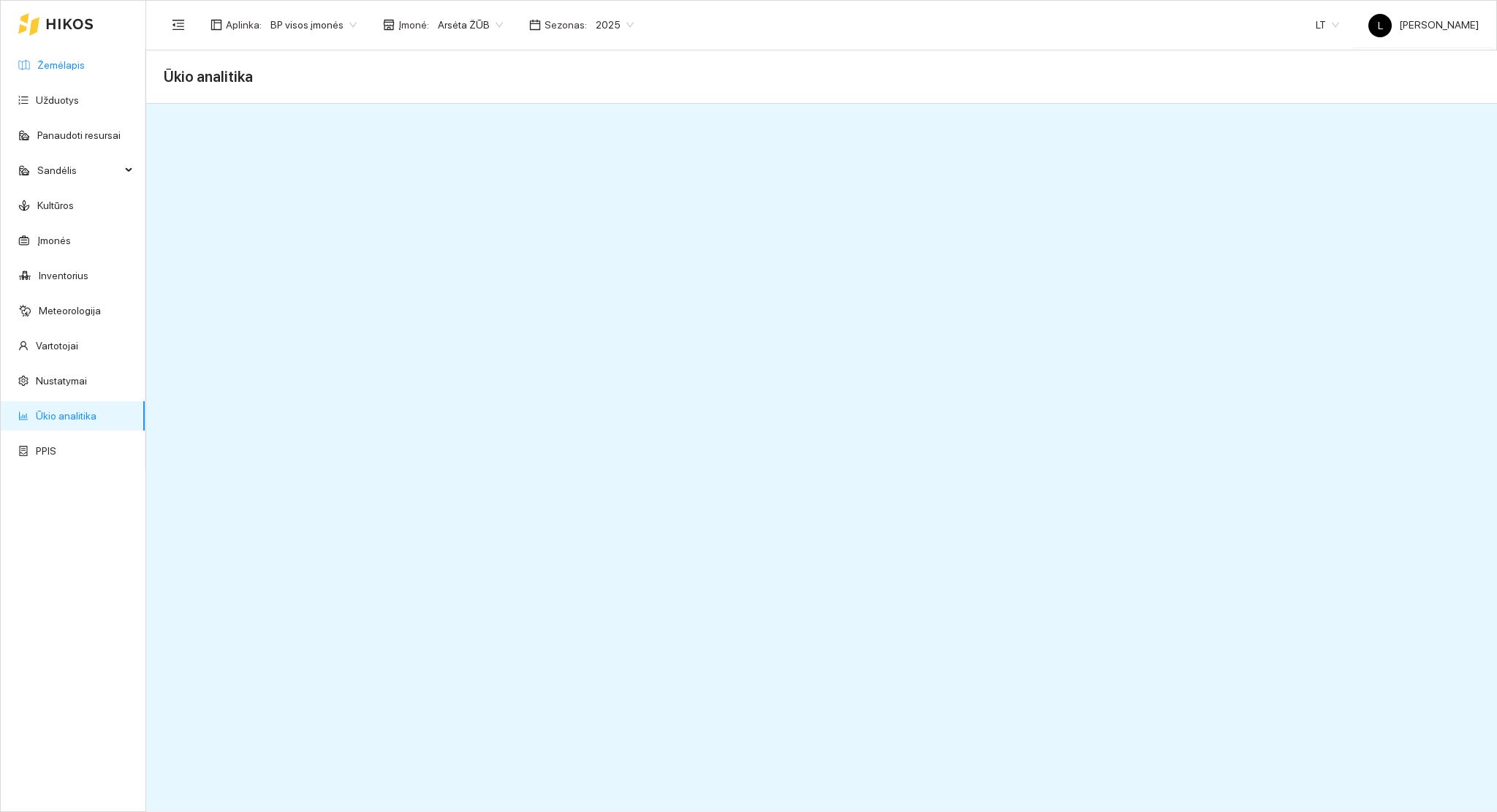
click at [73, 62] on link "Žemėlapis" at bounding box center [61, 65] width 48 height 12
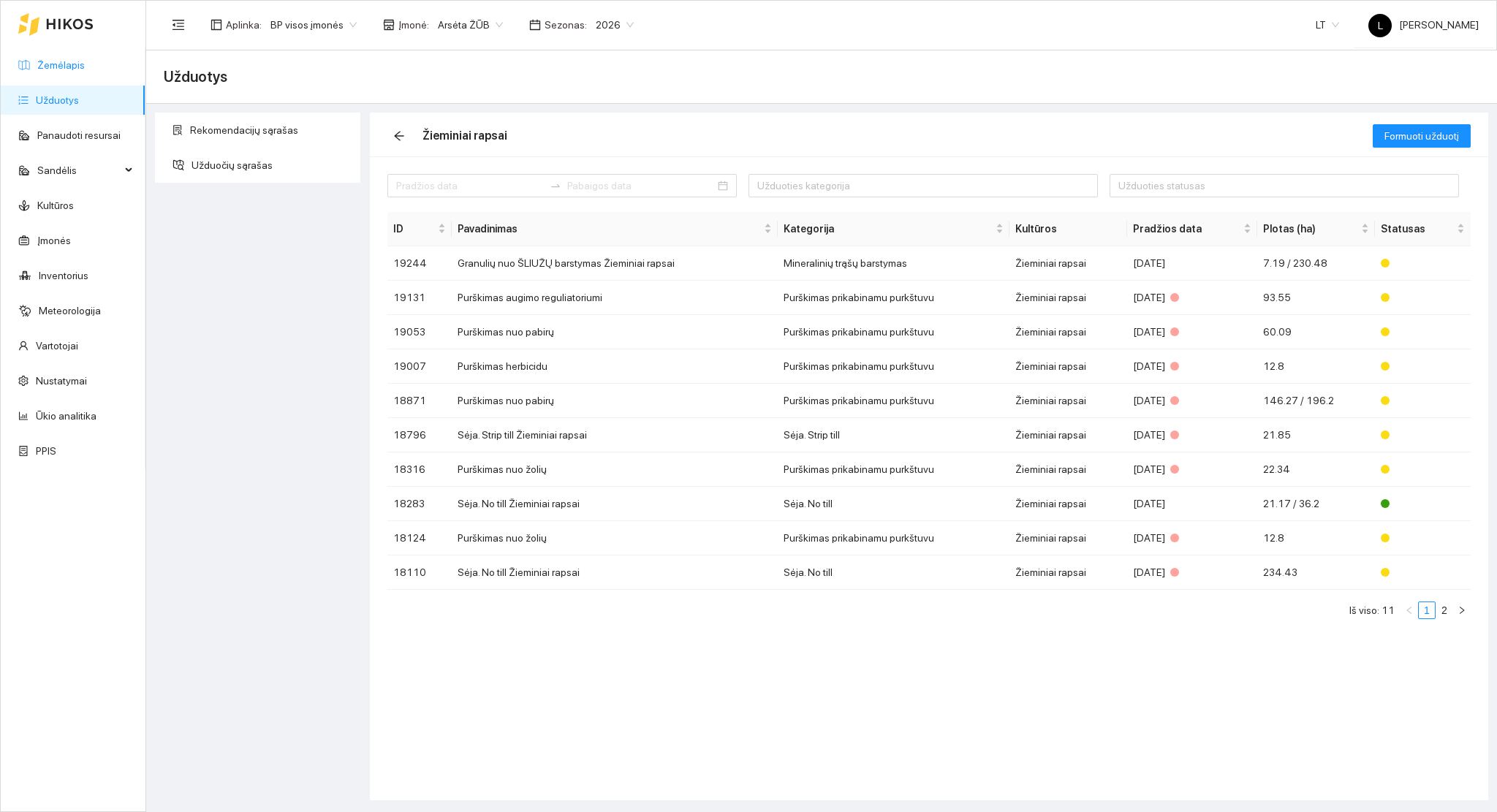
click at [85, 64] on link "Žemėlapis" at bounding box center [61, 65] width 48 height 12
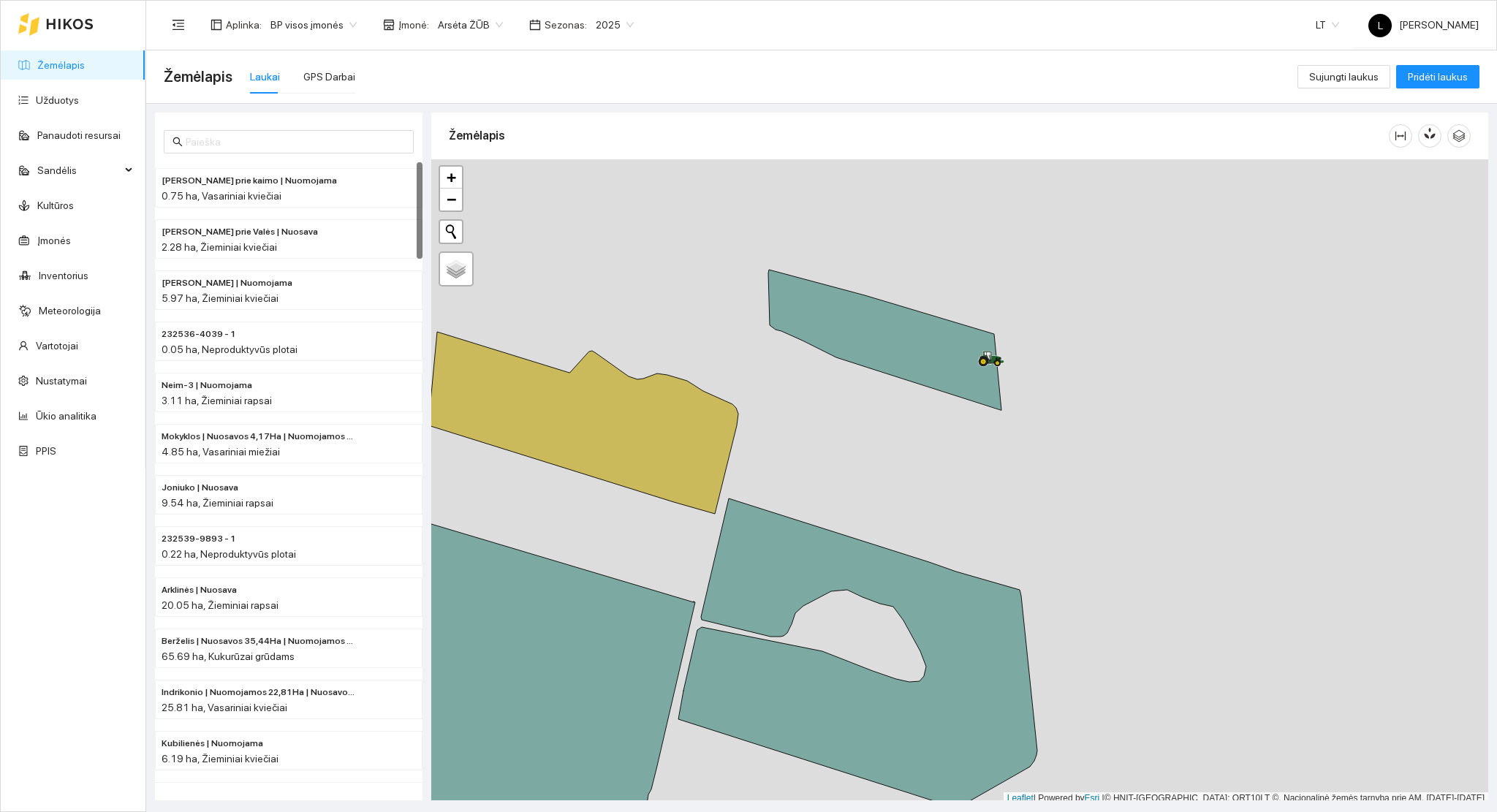
click at [77, 62] on link "Žemėlapis" at bounding box center [61, 65] width 48 height 12
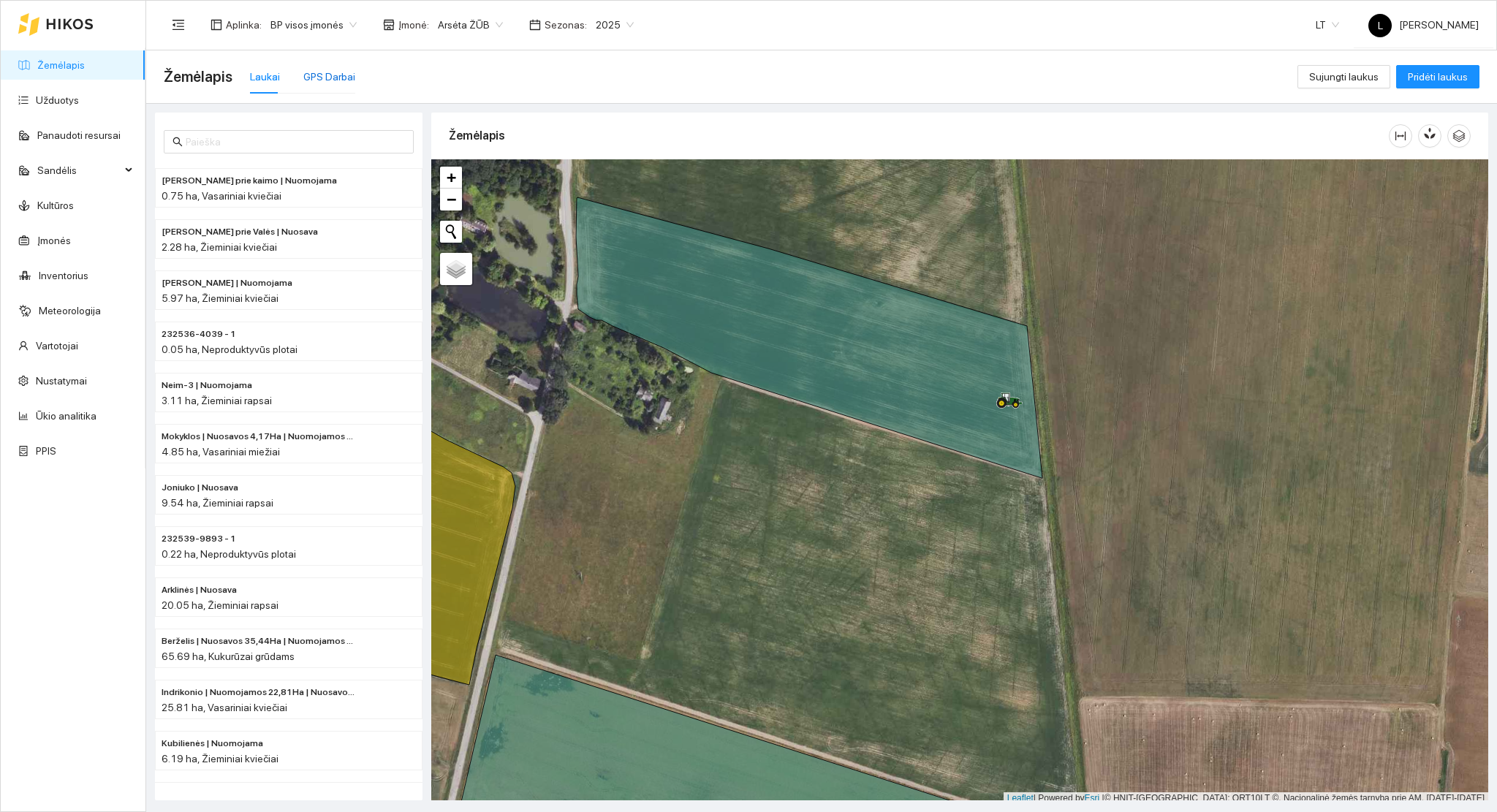
click at [310, 69] on div "GPS Darbai" at bounding box center [329, 76] width 52 height 16
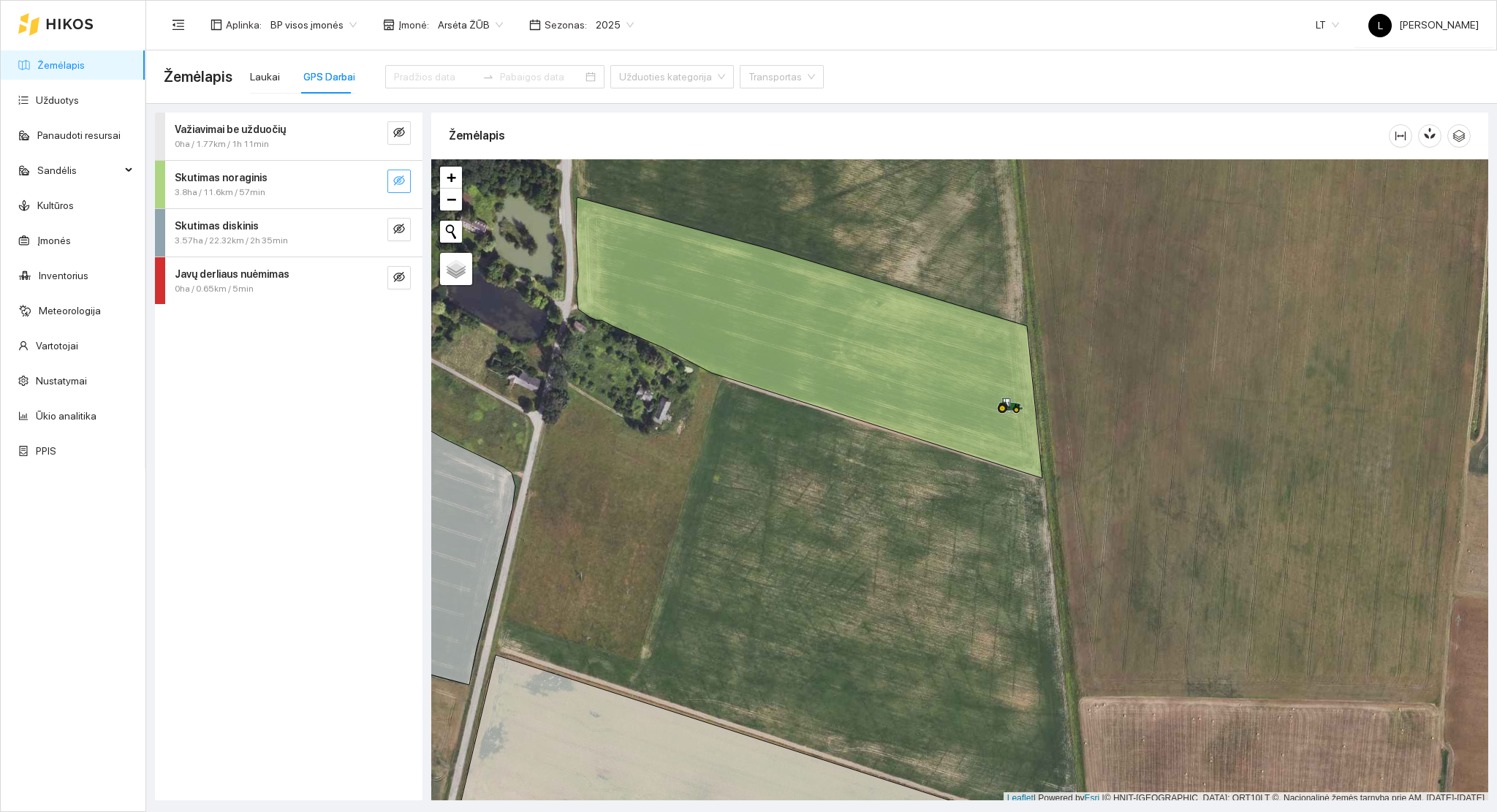
click at [400, 175] on icon "eye-invisible" at bounding box center [399, 180] width 12 height 12
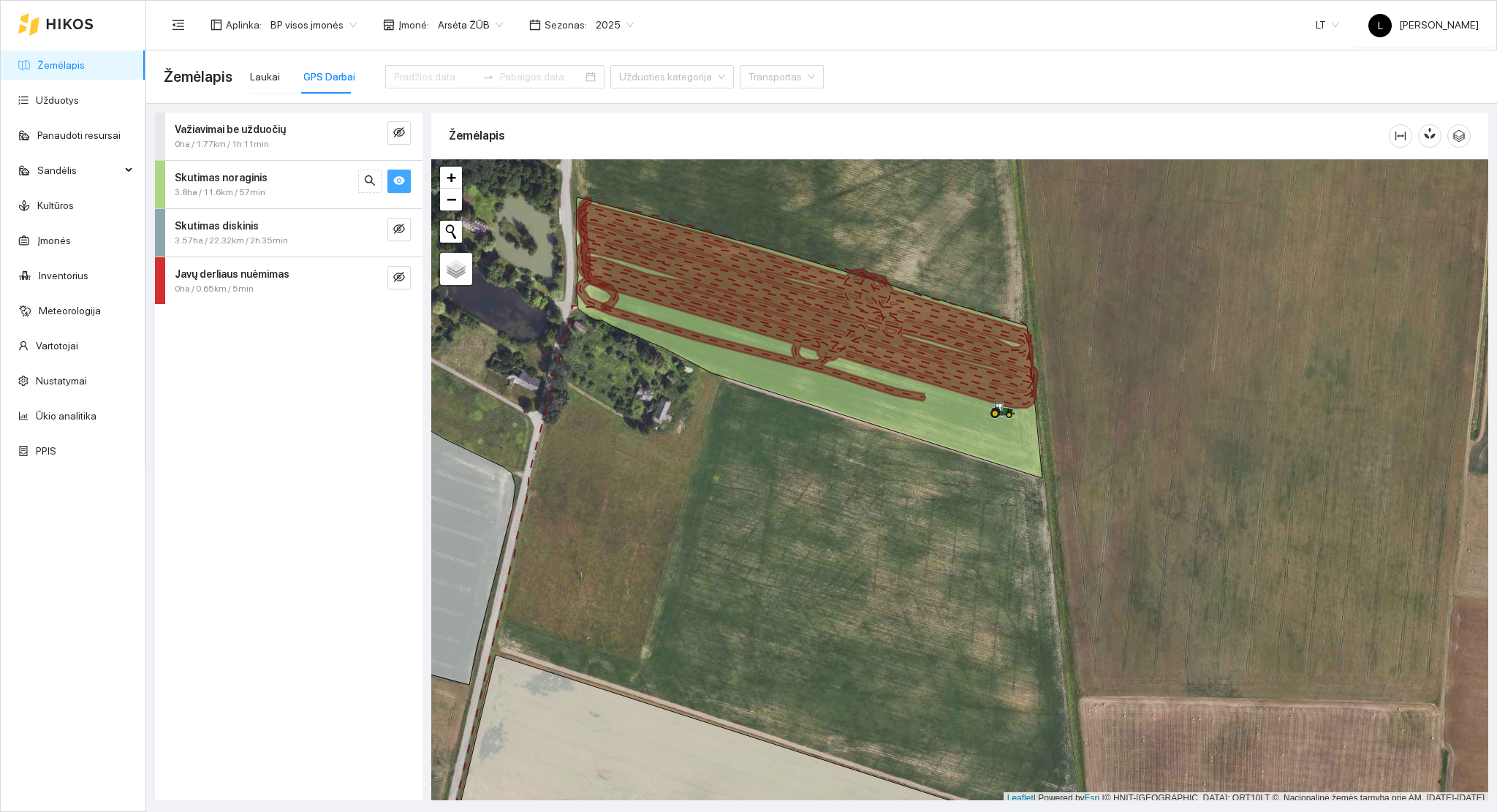
click at [397, 185] on icon "eye" at bounding box center [399, 180] width 12 height 12
